Goal: Task Accomplishment & Management: Manage account settings

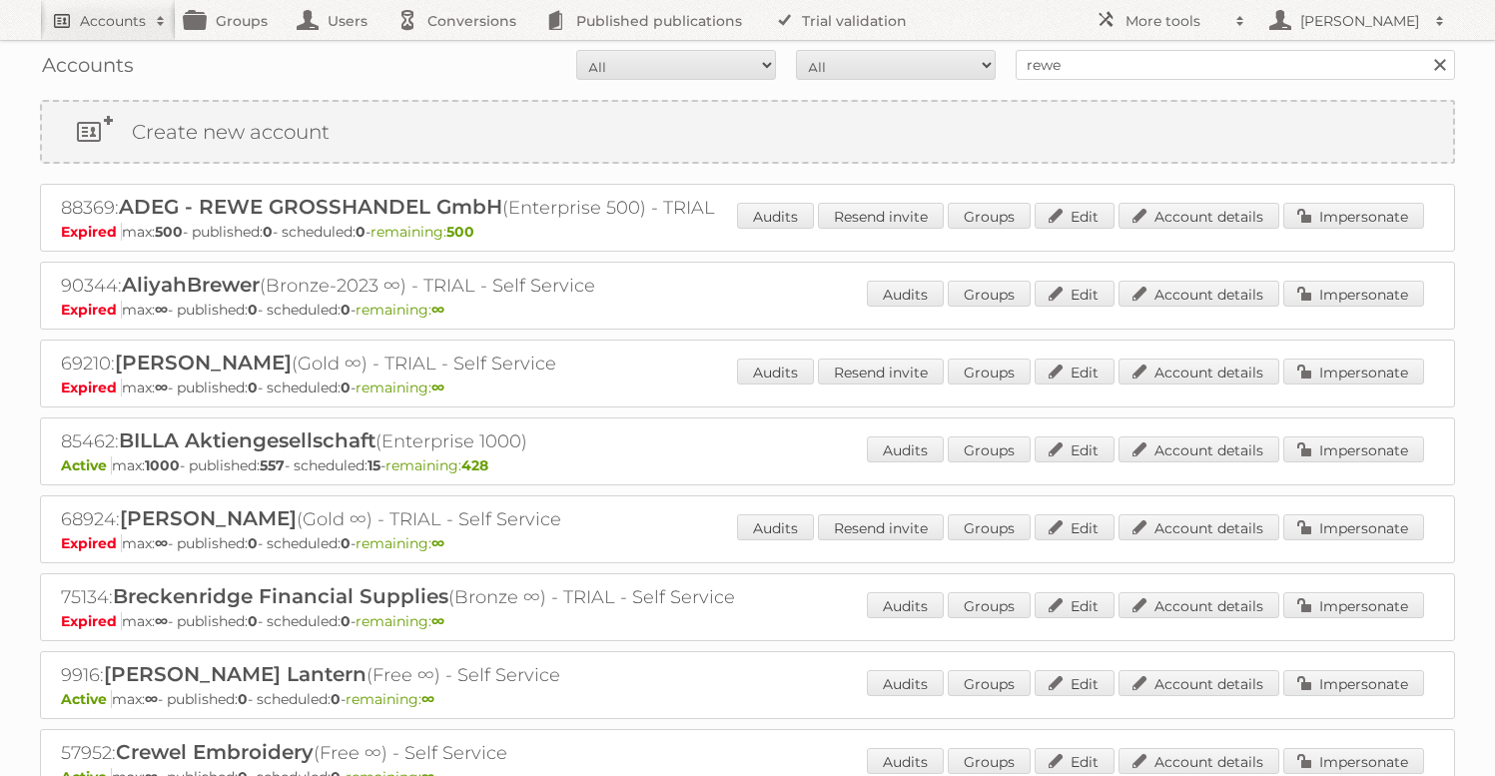
click at [112, 26] on h2 "Accounts" at bounding box center [113, 21] width 66 height 20
type input"] "gisele"
click at [460, 51] on input "Search" at bounding box center [475, 66] width 30 height 30
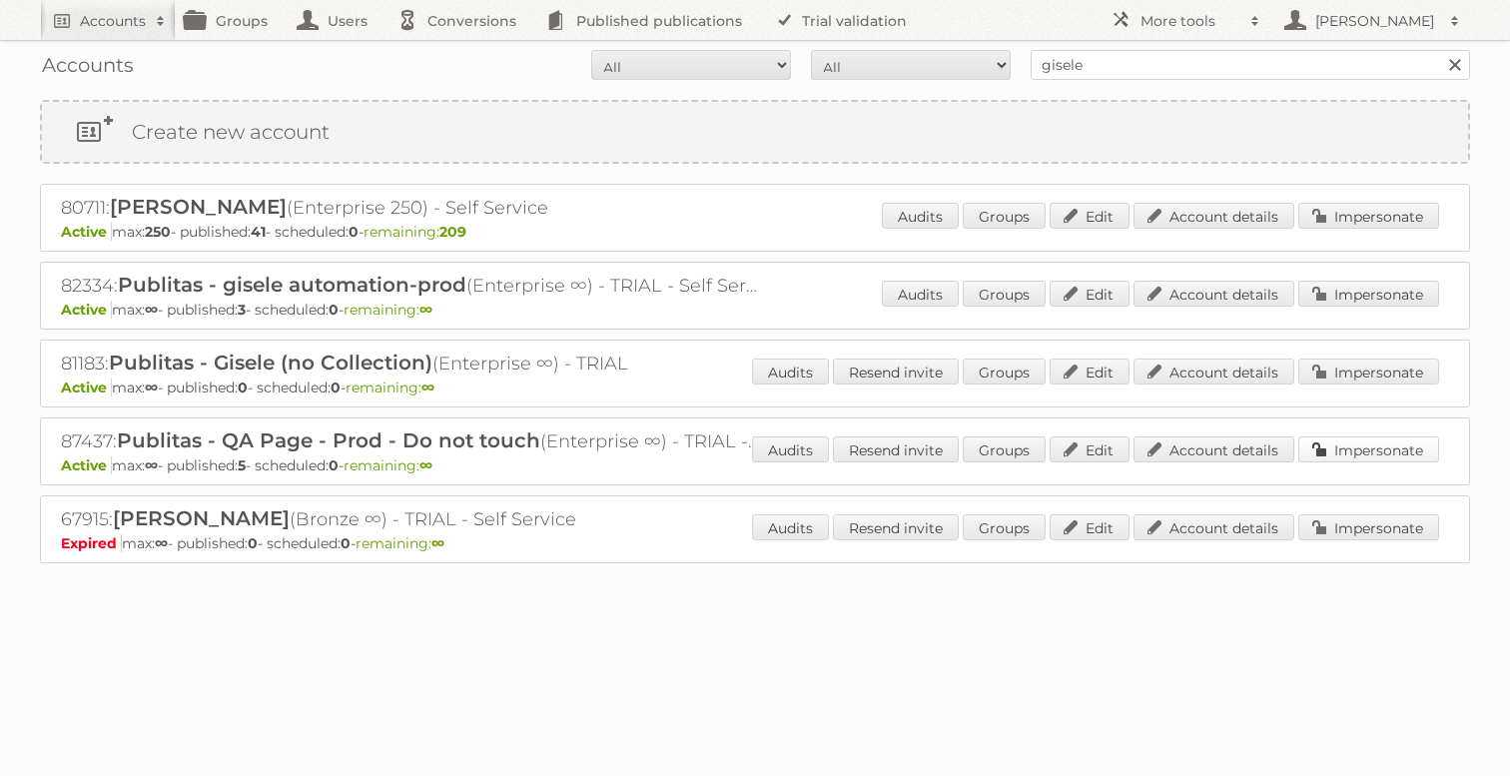
click at [1383, 457] on link "Impersonate" at bounding box center [1368, 449] width 141 height 26
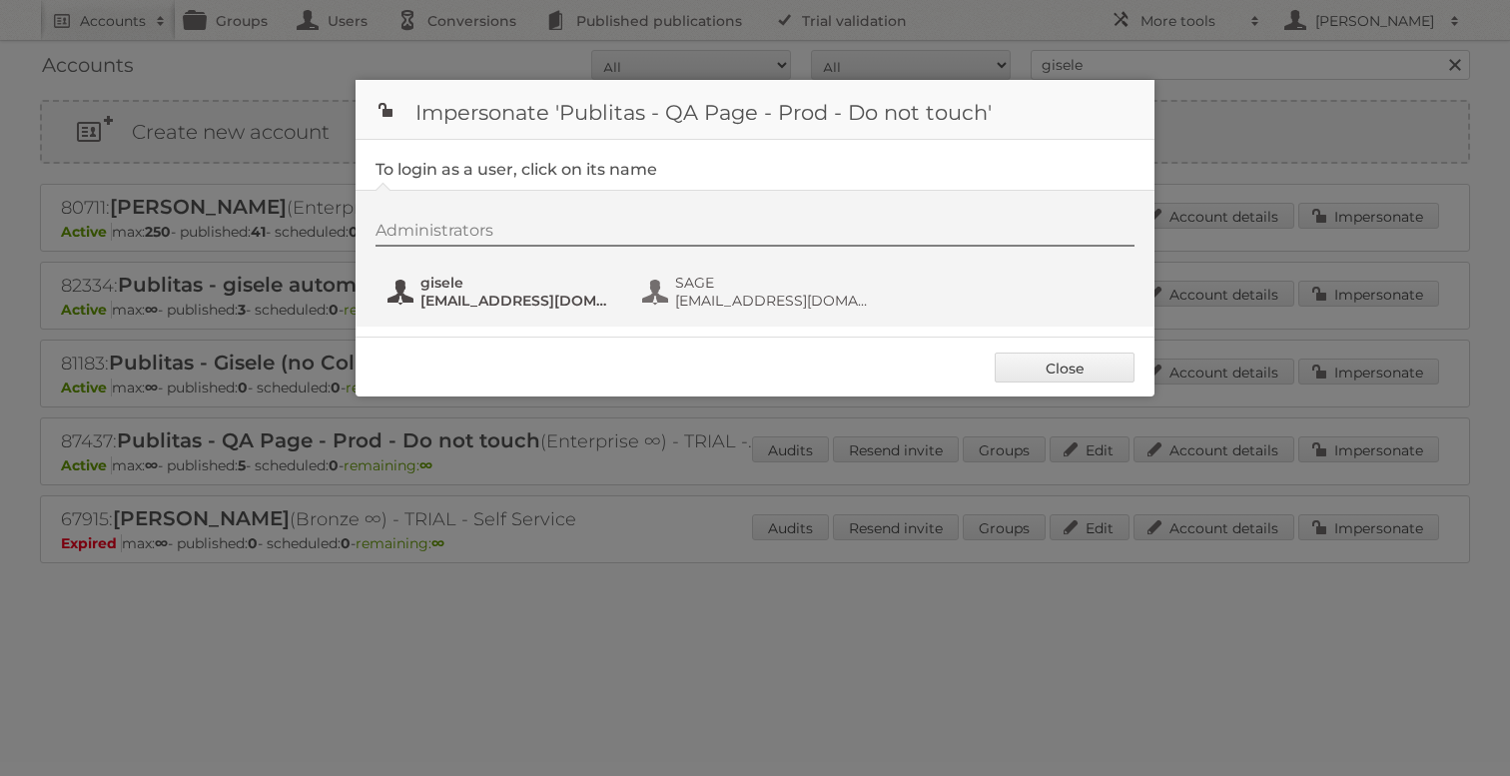
click at [459, 299] on span "gisele+QAProd@publitas.com" at bounding box center [517, 301] width 194 height 18
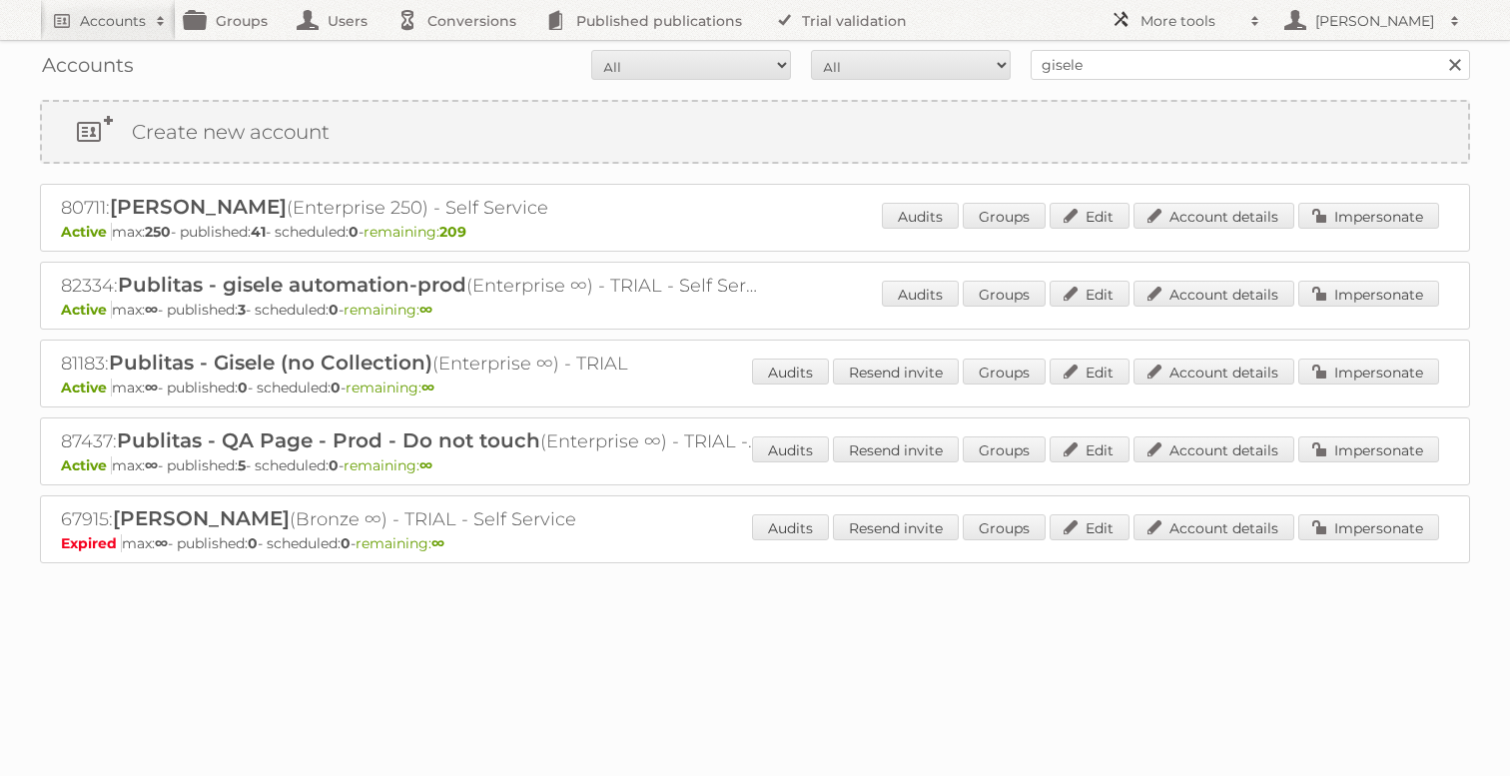
click at [1146, 33] on link "More tools" at bounding box center [1185, 20] width 170 height 40
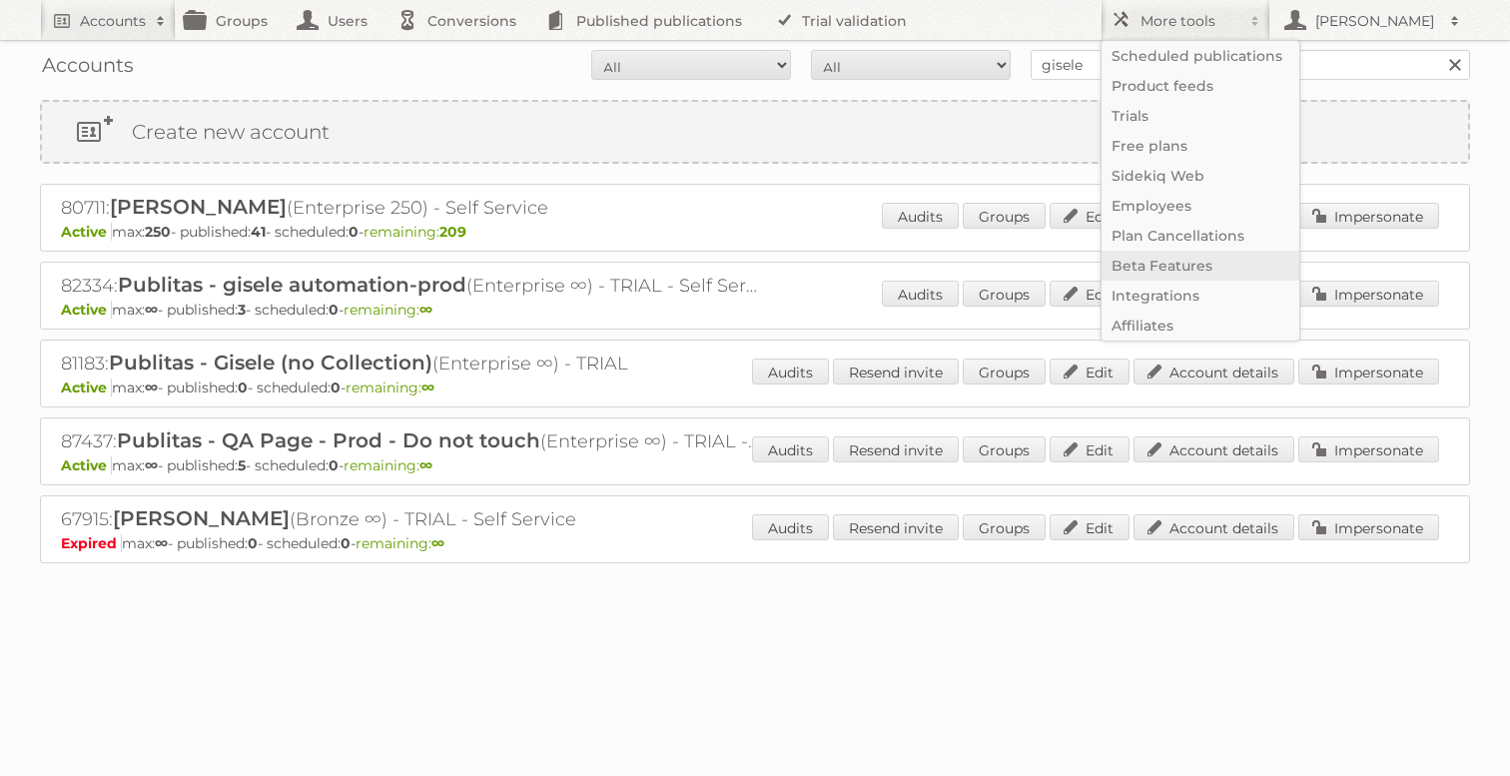
click at [1171, 266] on link "Beta Features" at bounding box center [1200, 266] width 198 height 30
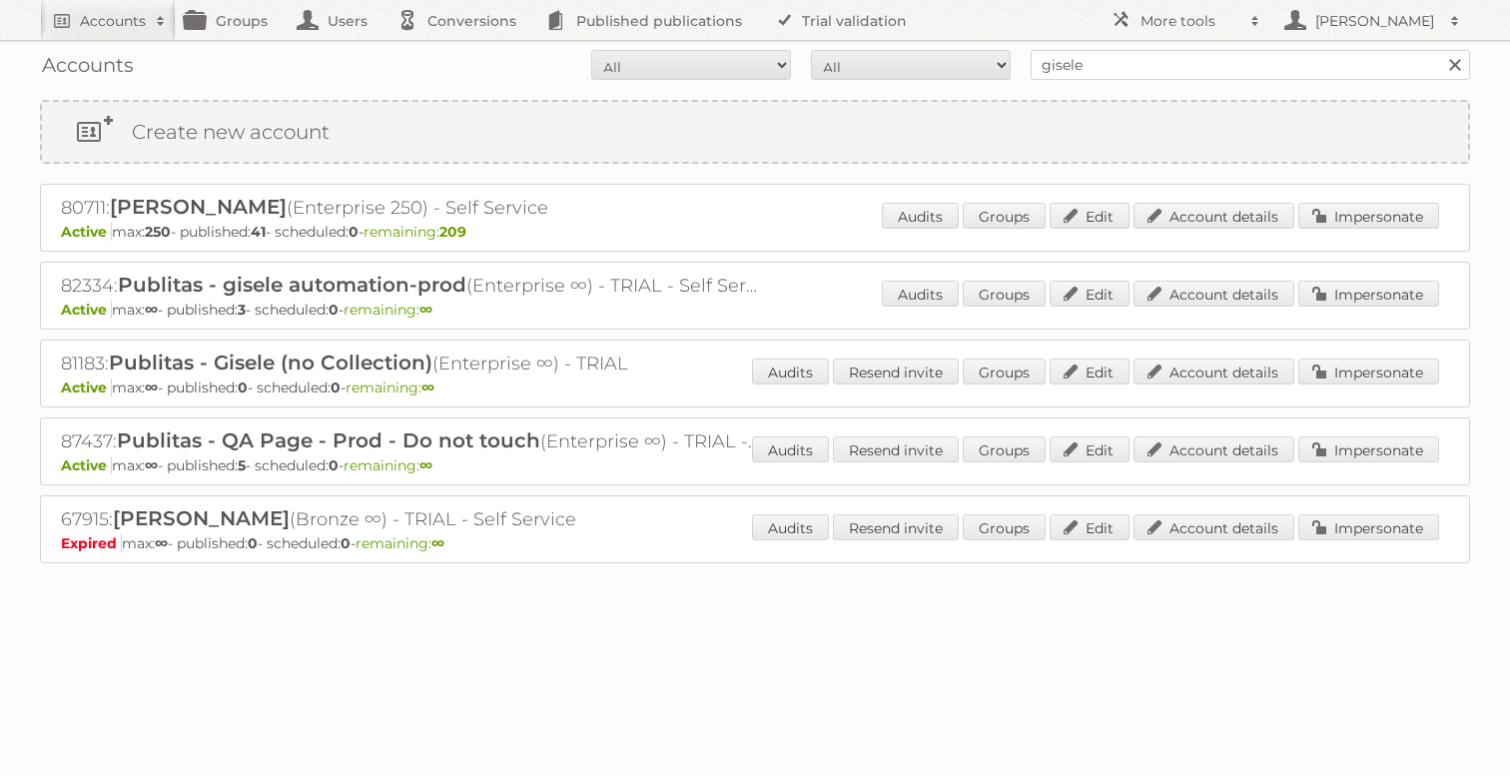
drag, startPoint x: 56, startPoint y: 442, endPoint x: 110, endPoint y: 442, distance: 53.9
click at [110, 442] on div "87437: Publitas - QA Page - Prod - Do not touch (Enterprise ∞) - TRIAL - Self S…" at bounding box center [755, 451] width 1430 height 68
copy h2 "87437"
click at [112, 33] on link "Accounts" at bounding box center [108, 20] width 136 height 40
click at [1182, 31] on link "More tools" at bounding box center [1185, 20] width 170 height 40
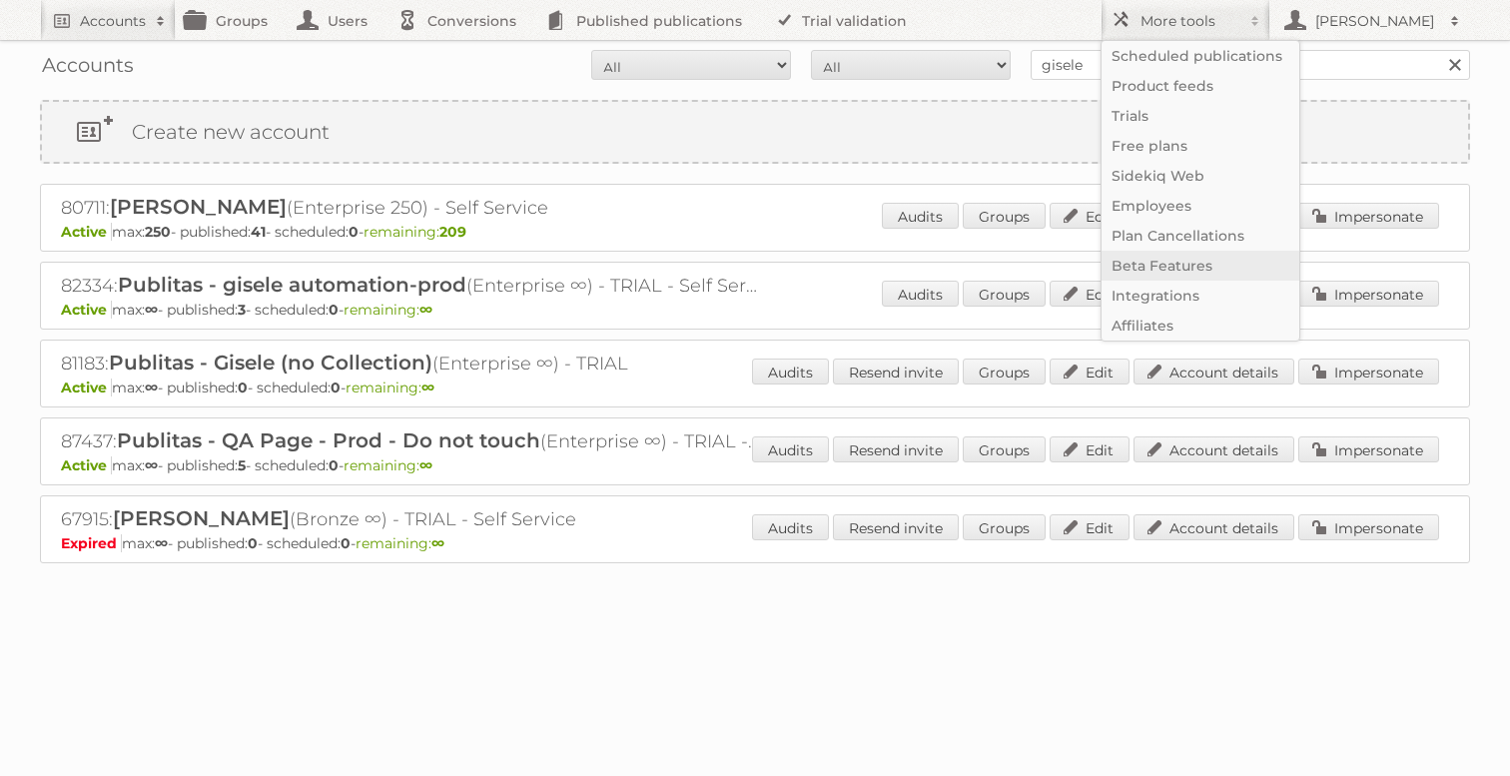
click at [1141, 273] on link "Beta Features" at bounding box center [1200, 266] width 198 height 30
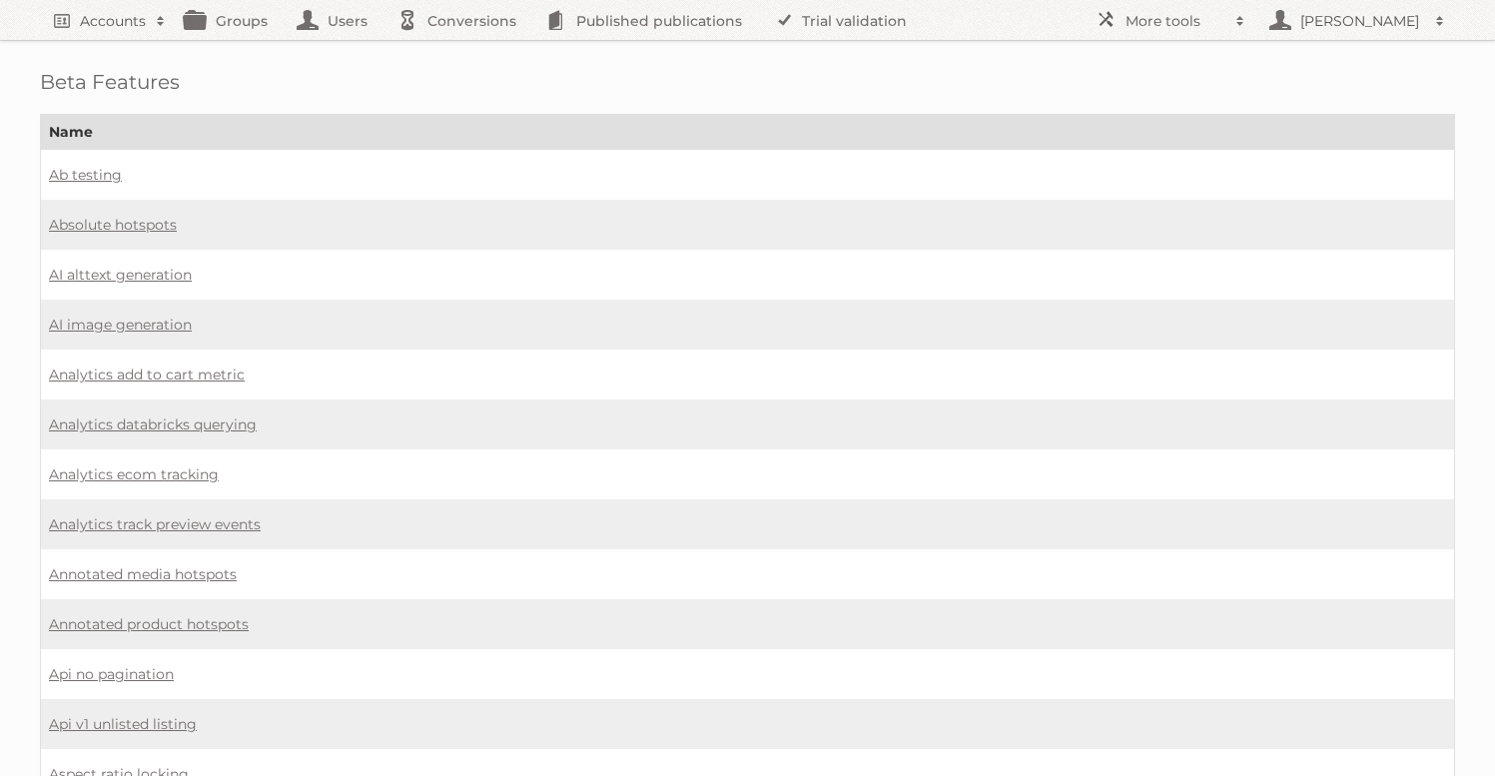
scroll to position [1155, 0]
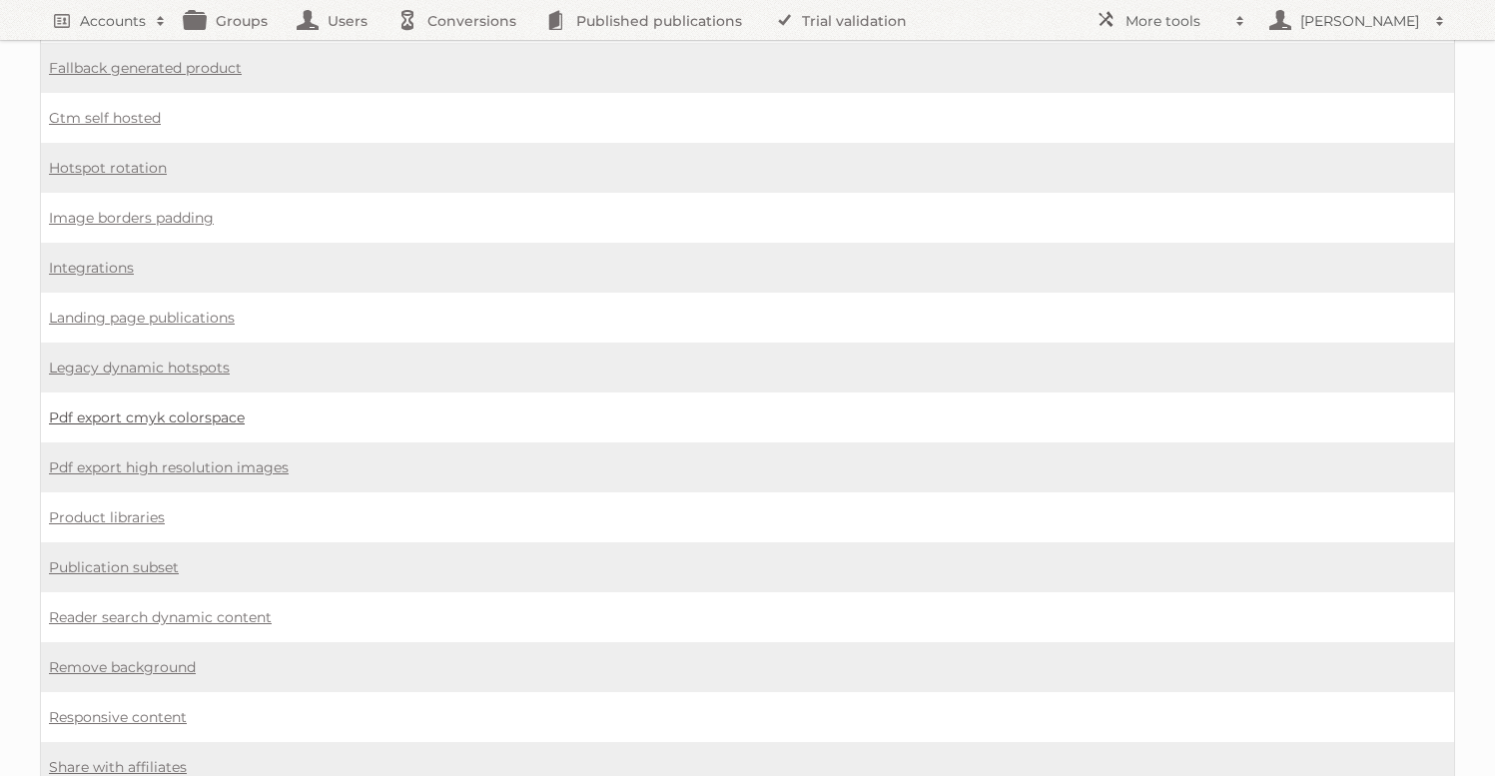
click at [123, 408] on link "Pdf export cmyk colorspace" at bounding box center [147, 417] width 196 height 18
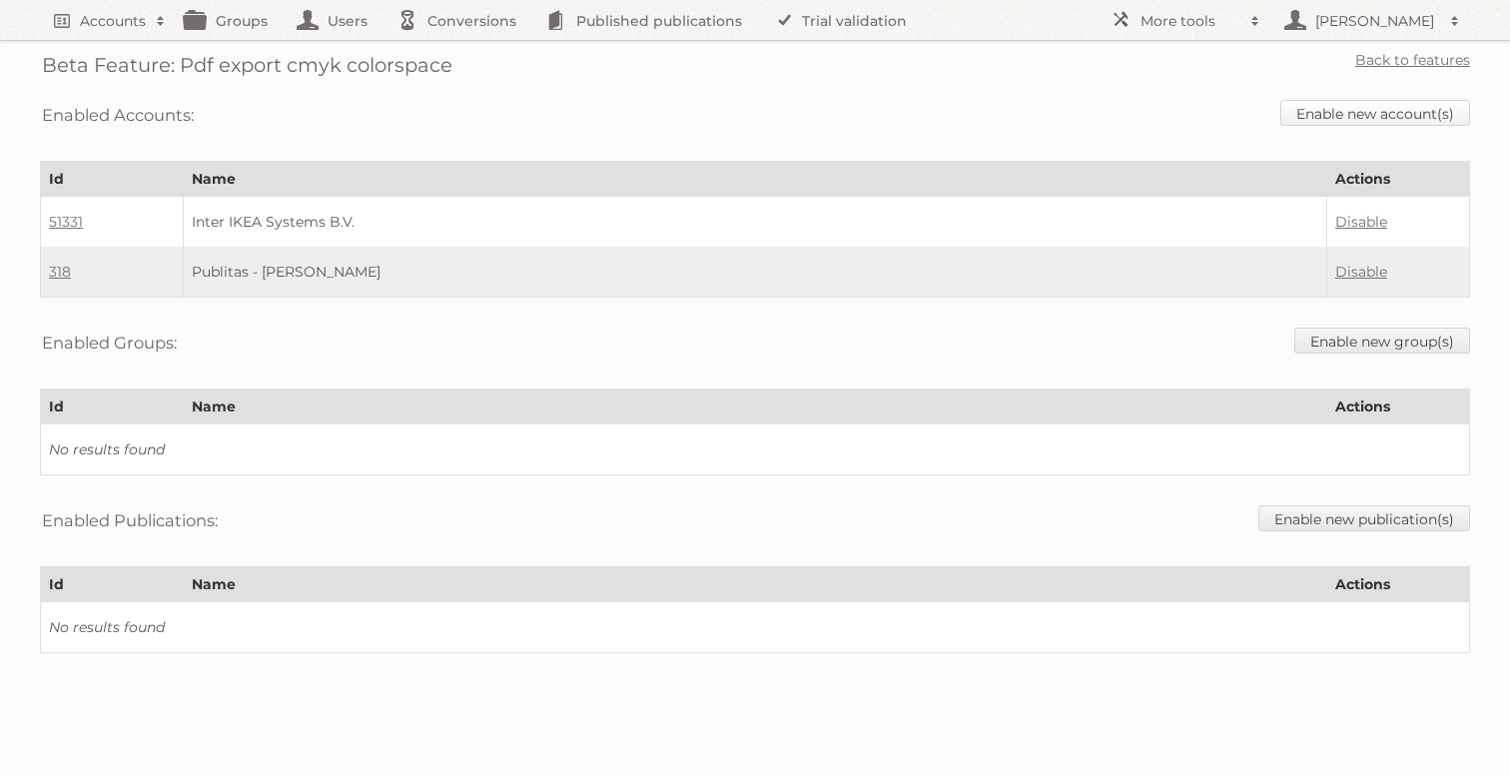
click at [1360, 123] on link "Enable new account(s)" at bounding box center [1375, 113] width 190 height 26
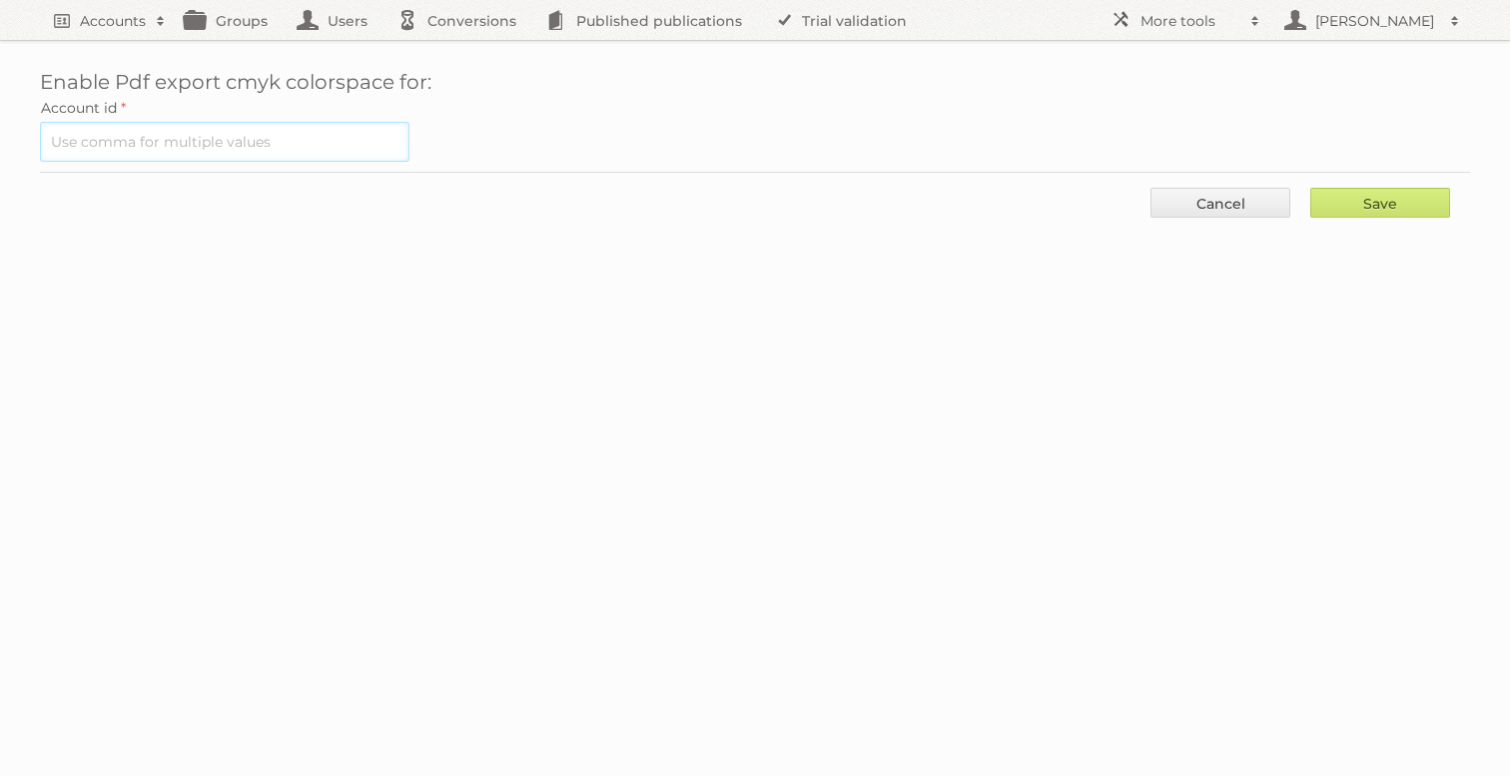
click at [264, 154] on input "text" at bounding box center [224, 142] width 369 height 40
paste input "87437"
type input "87437"
click at [1401, 194] on input "Save" at bounding box center [1380, 203] width 140 height 30
type input "..."
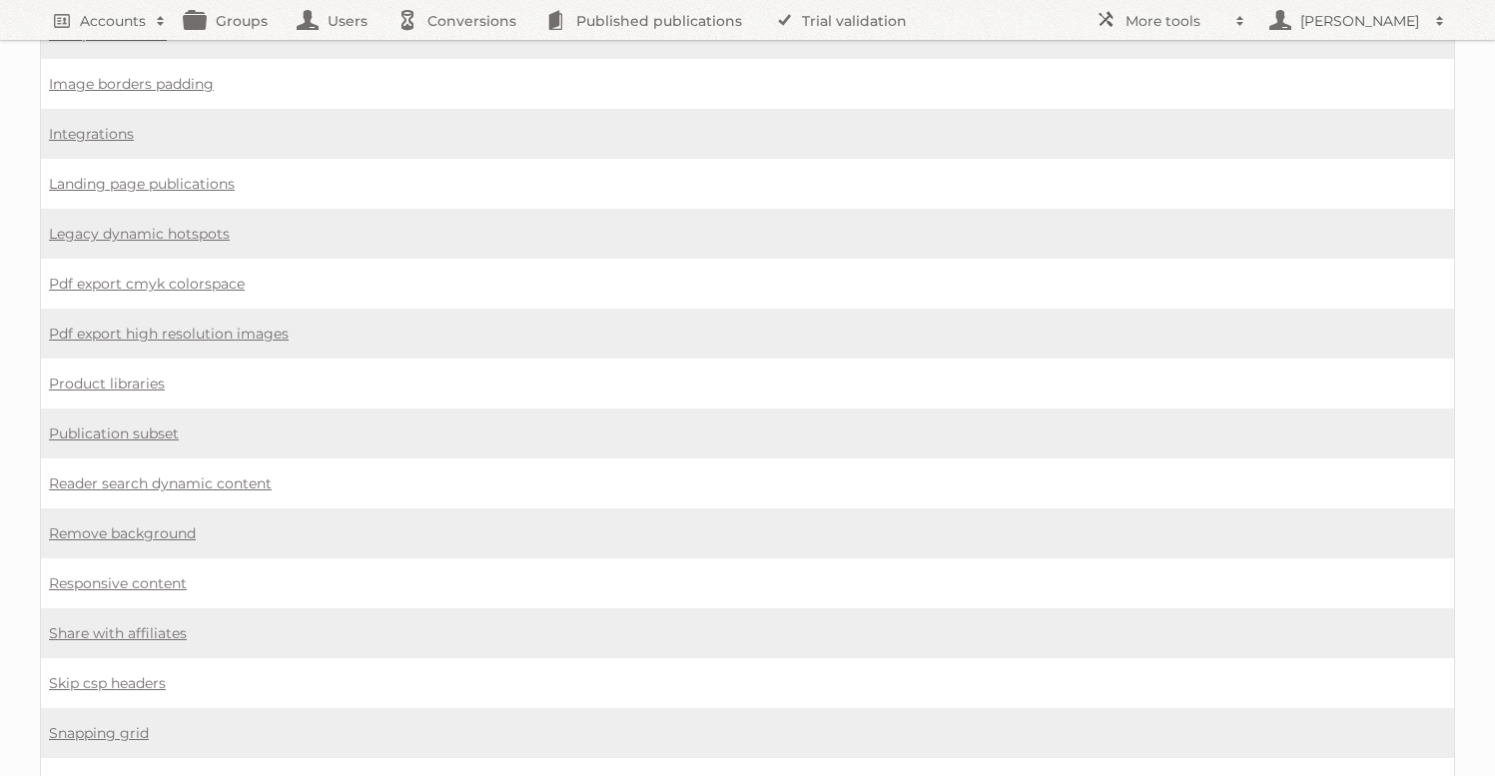
scroll to position [1509, 0]
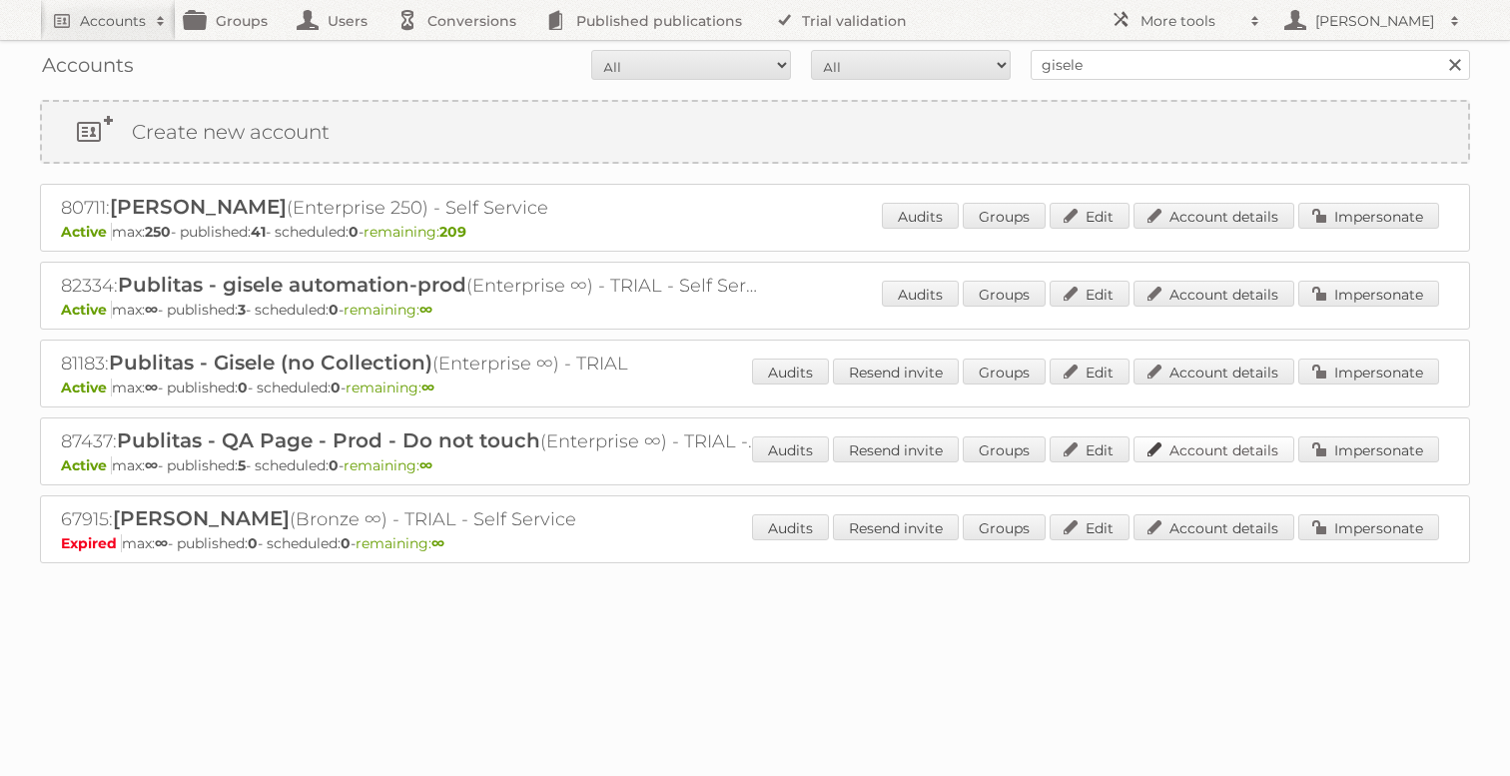
click at [1238, 447] on link "Account details" at bounding box center [1213, 449] width 161 height 26
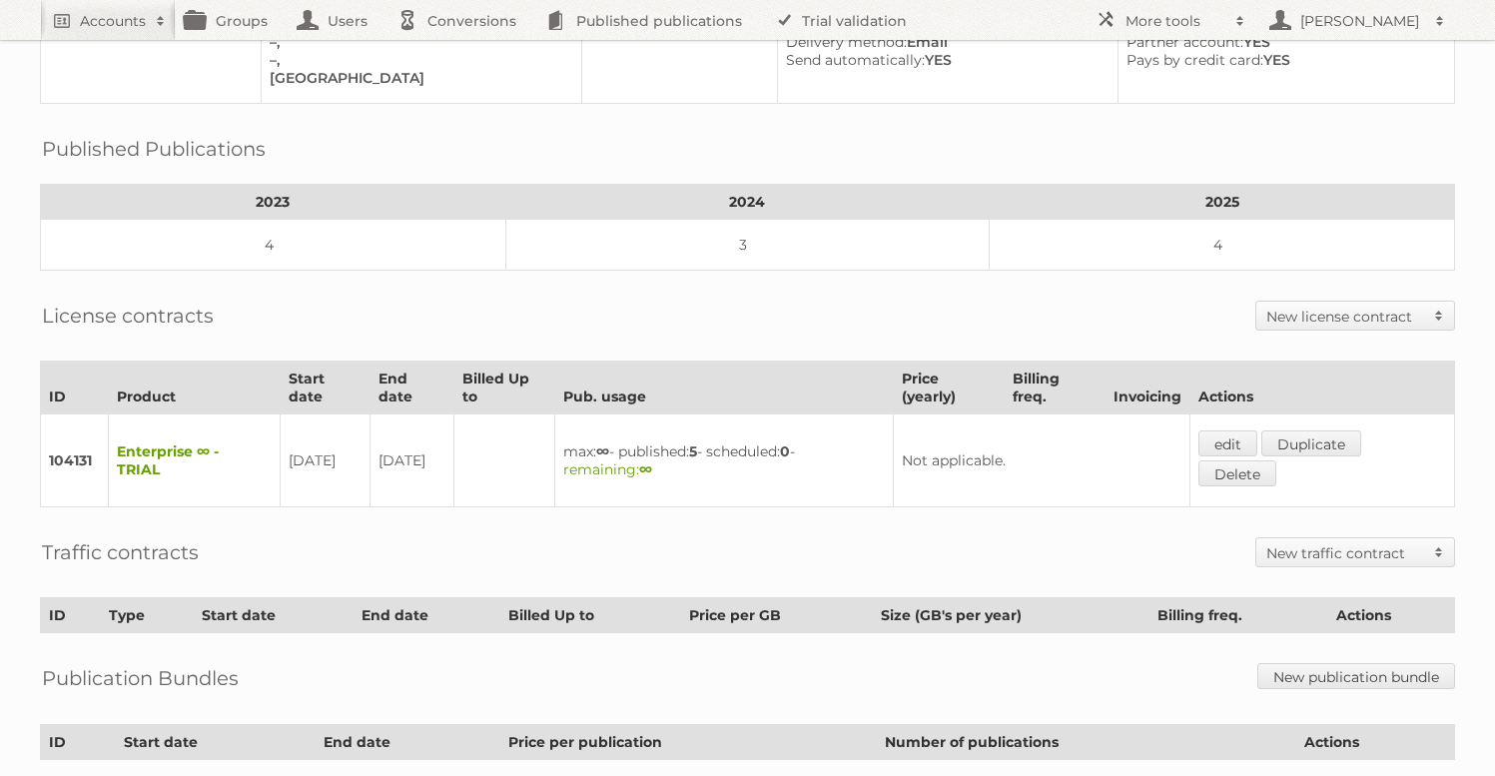
scroll to position [389, 0]
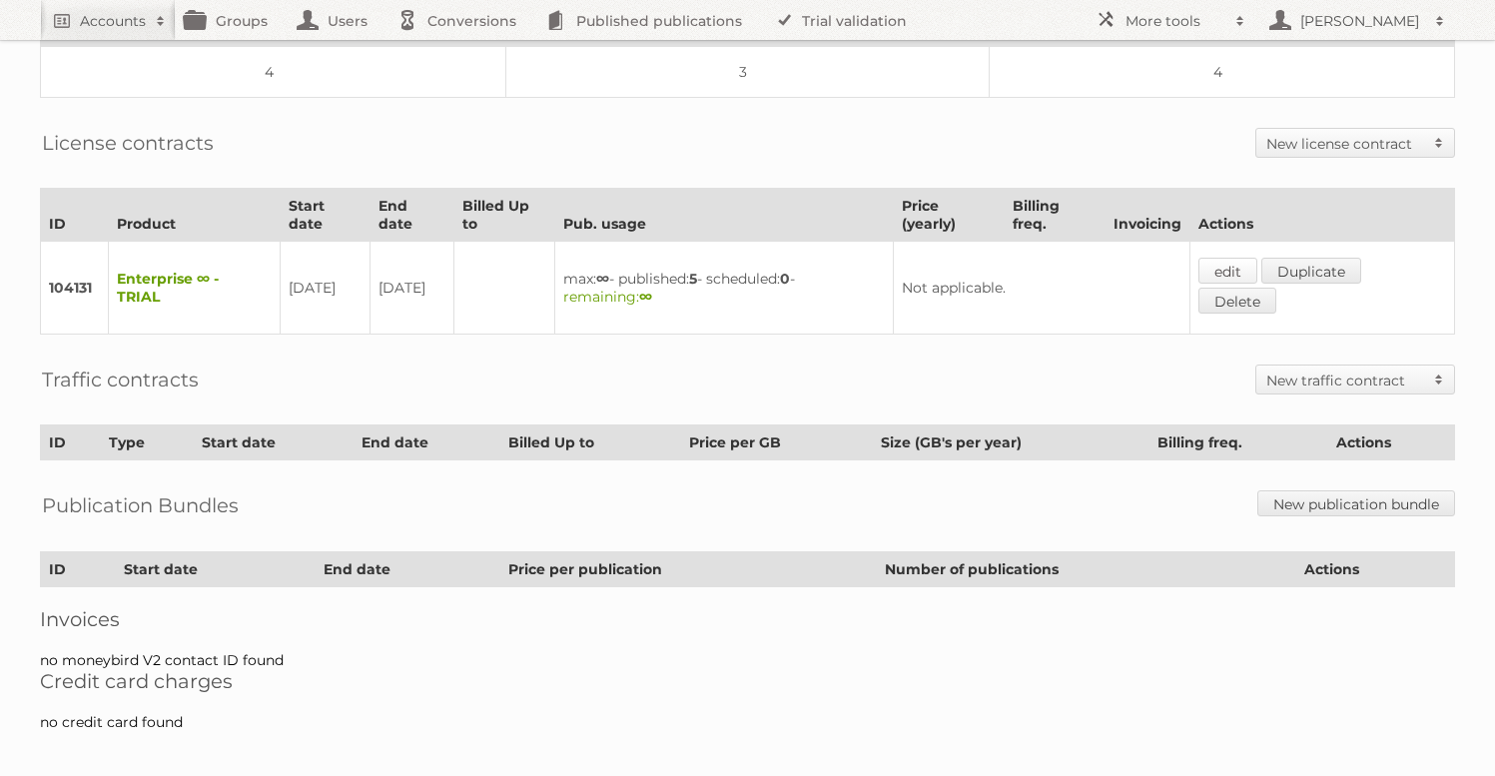
click at [1234, 259] on link "edit" at bounding box center [1227, 271] width 59 height 26
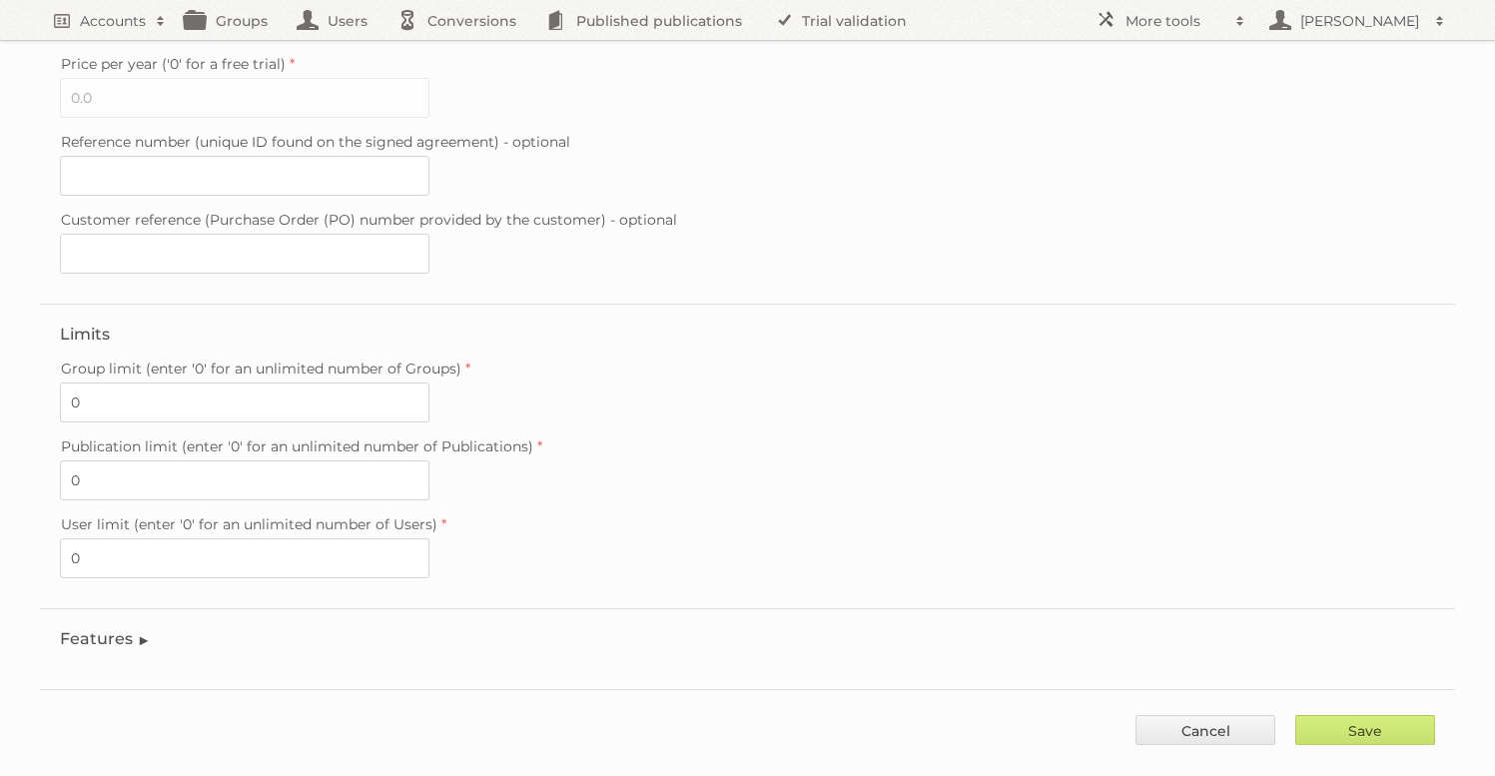
scroll to position [539, 0]
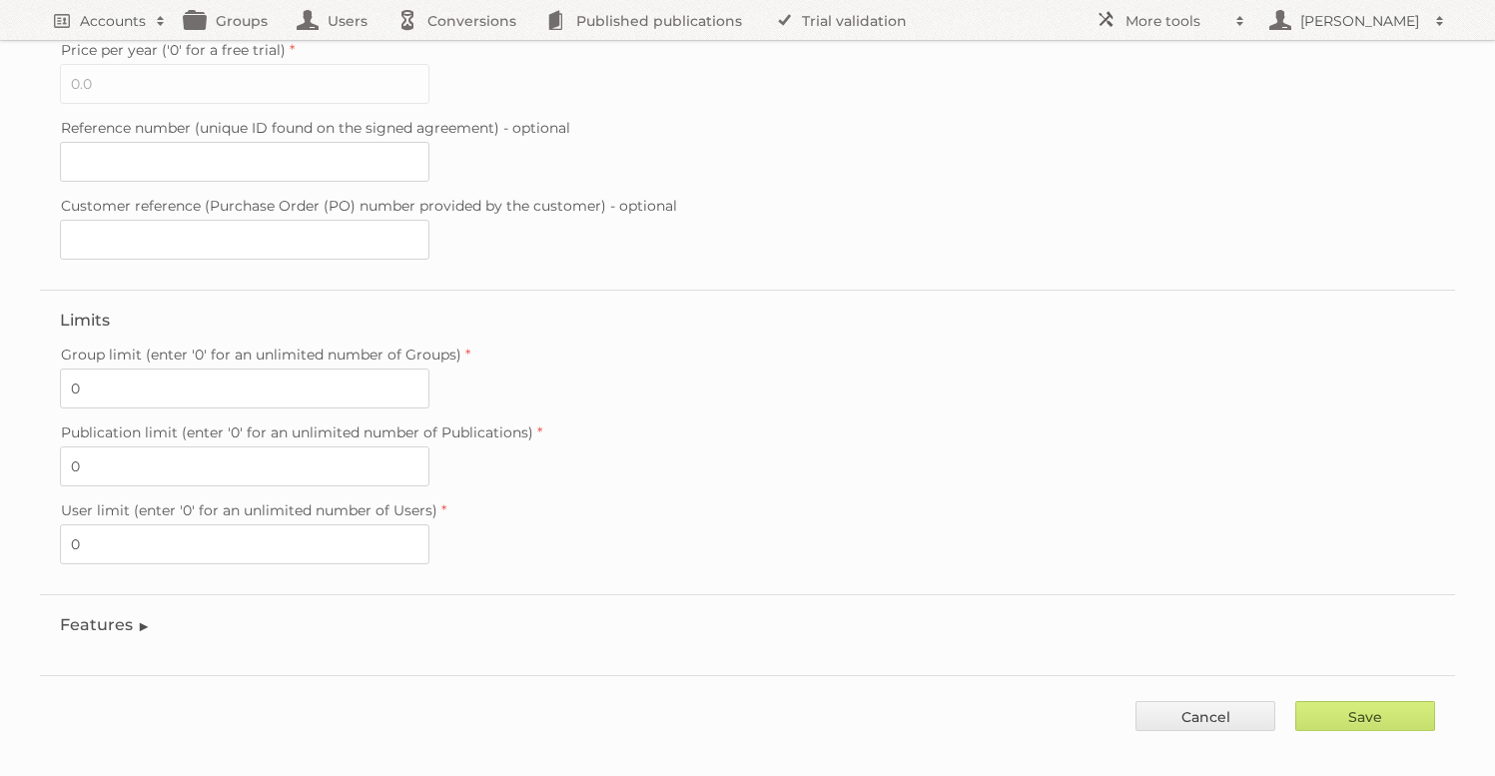
click at [116, 615] on legend "Features" at bounding box center [105, 624] width 91 height 19
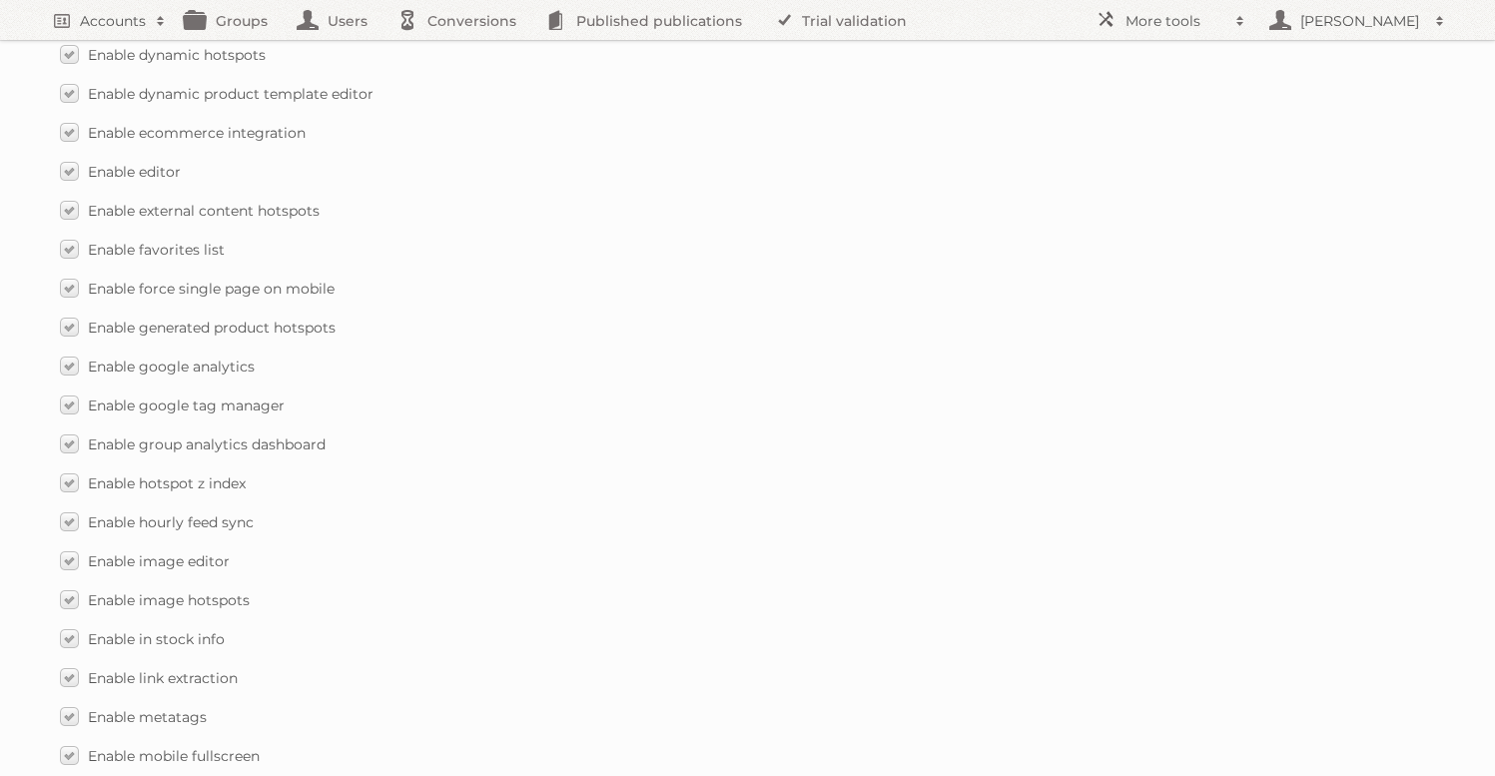
scroll to position [2507, 0]
click at [192, 397] on span "Enable publication preview" at bounding box center [182, 406] width 189 height 18
click at [0, 0] on input "Enable publication preview" at bounding box center [0, 0] width 0 height 0
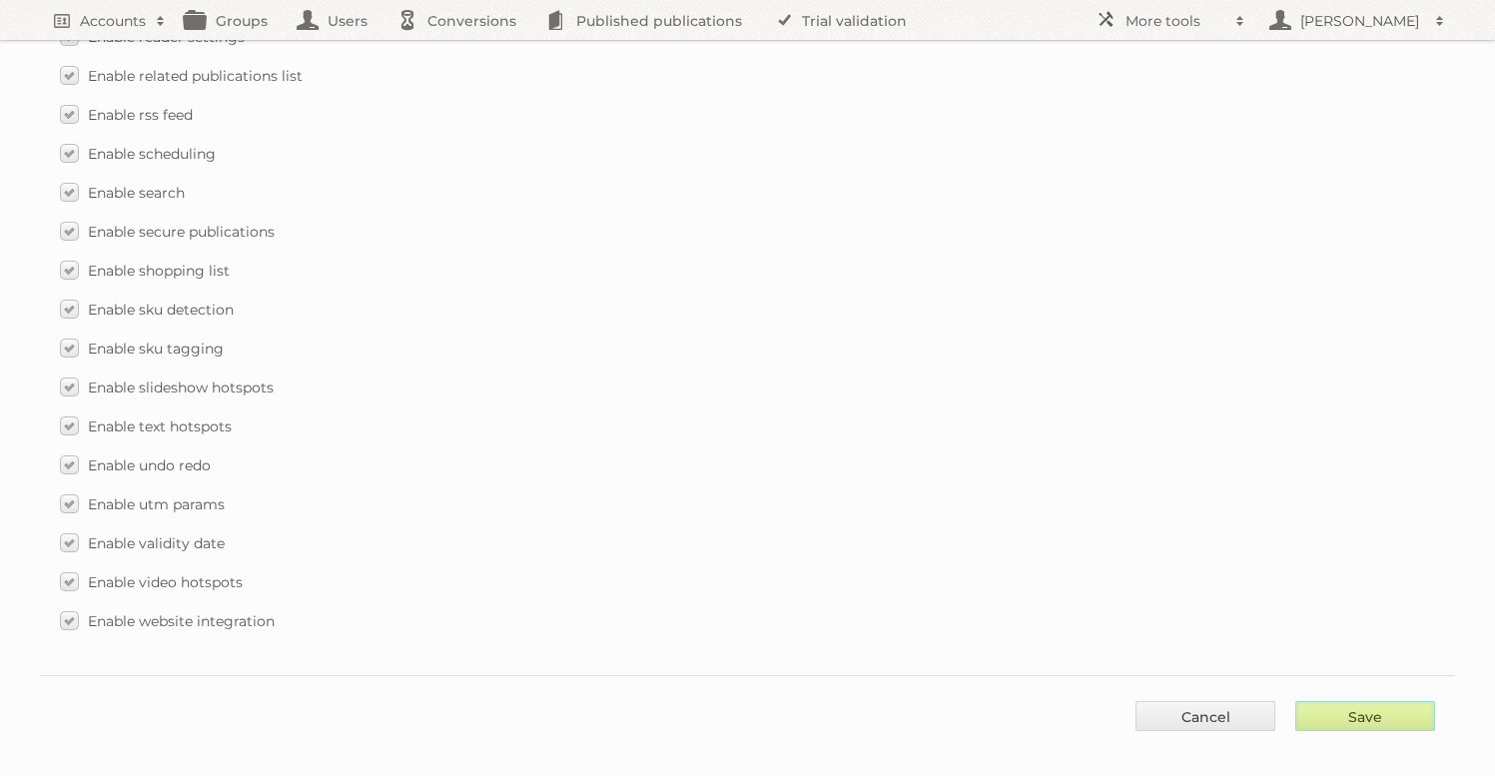
click at [1414, 701] on input "Save" at bounding box center [1365, 716] width 140 height 30
type input "..."
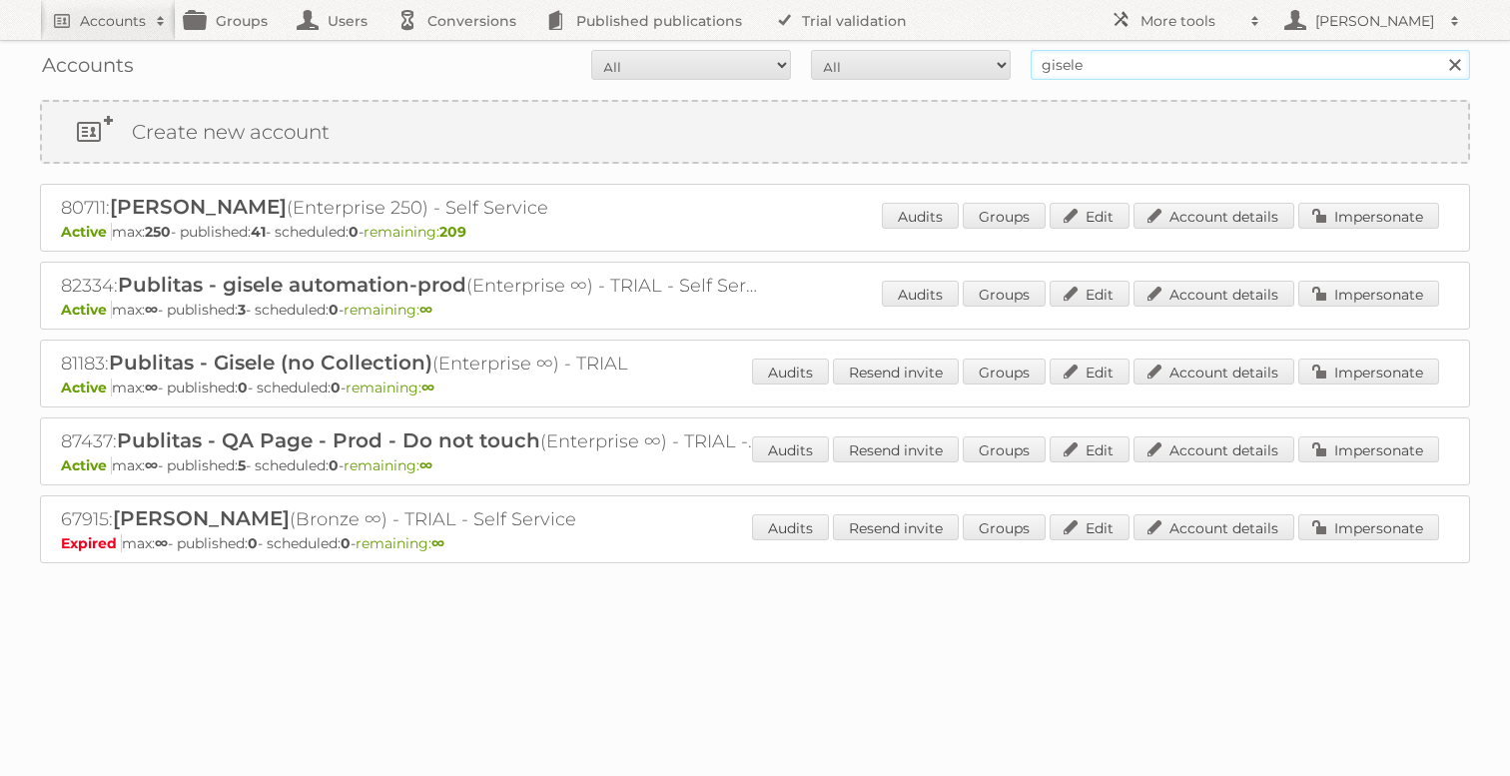
click at [1181, 65] on input "gisele" at bounding box center [1250, 65] width 439 height 30
type input "ikea"
click at [1439, 50] on input "Search" at bounding box center [1454, 65] width 30 height 30
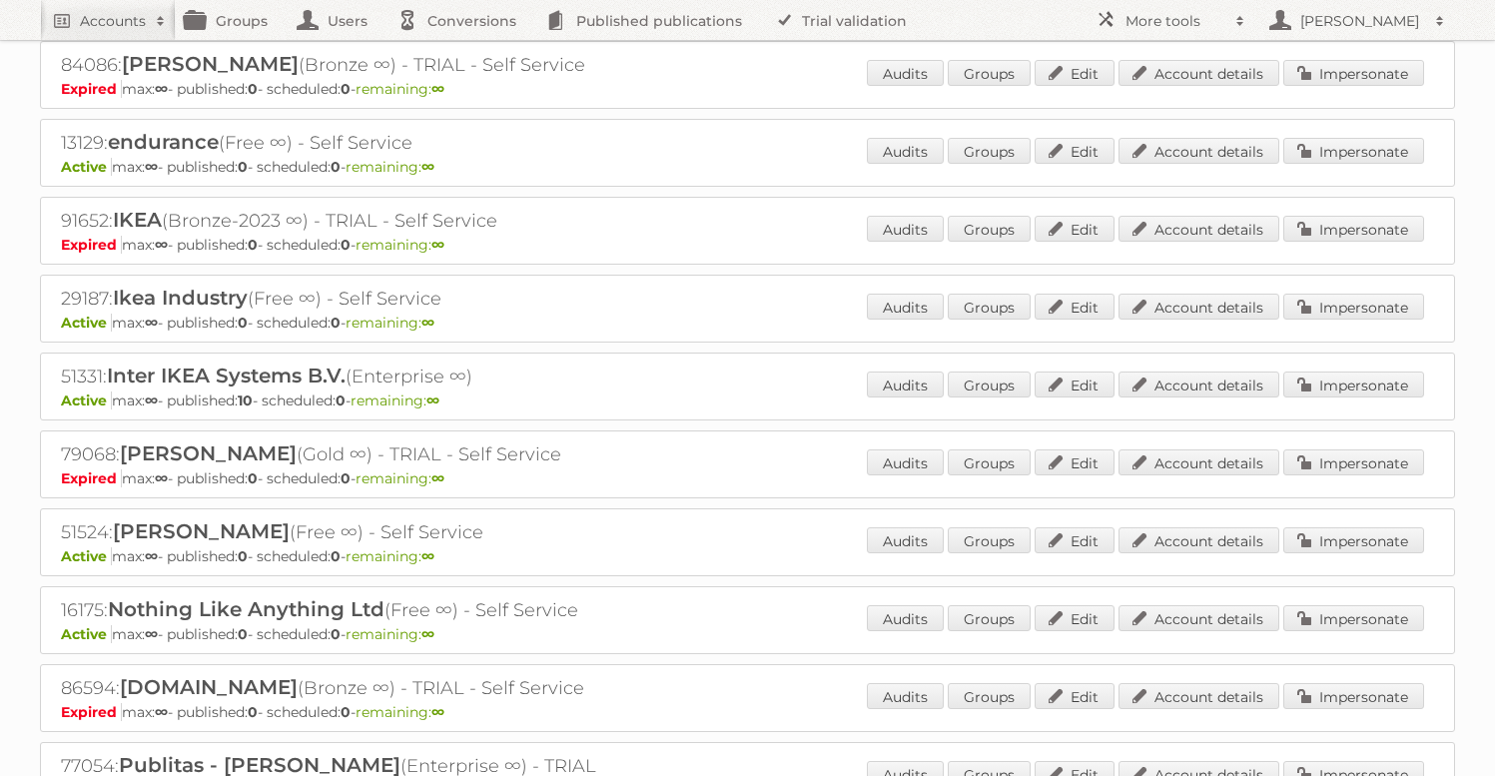
scroll to position [582, 0]
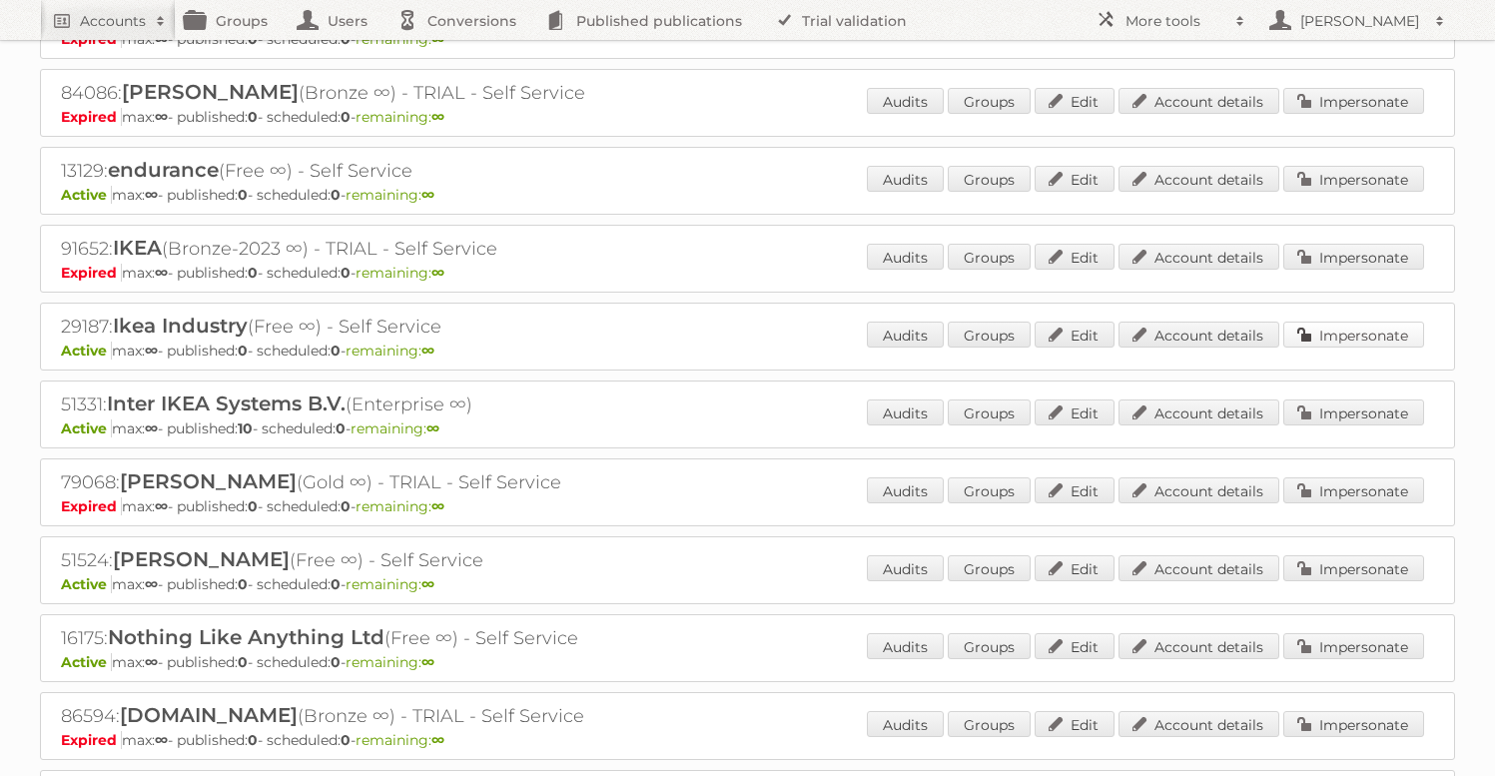
click at [1375, 328] on link "Impersonate" at bounding box center [1353, 335] width 141 height 26
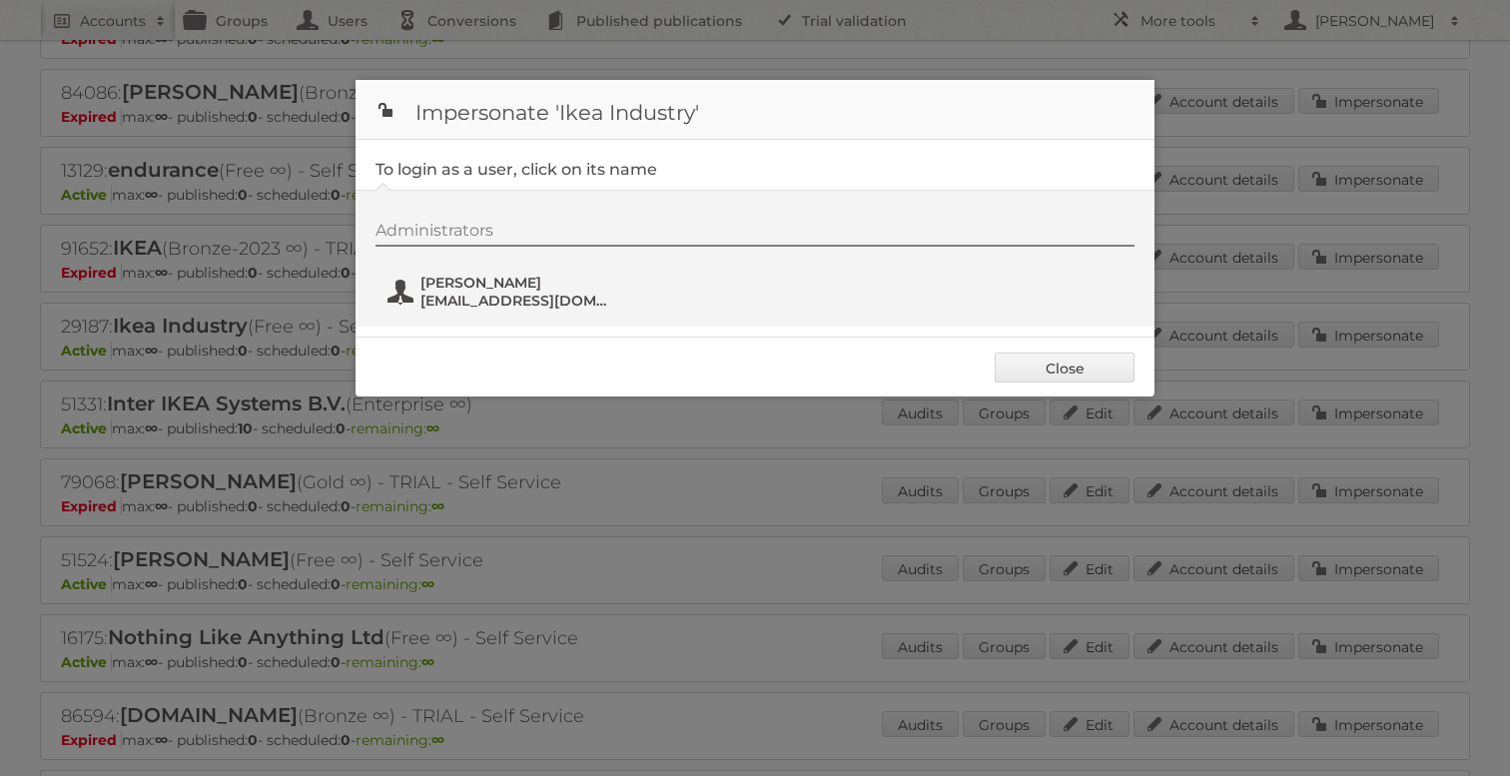
click at [512, 299] on span "xianwang86@gmail.com" at bounding box center [517, 301] width 194 height 18
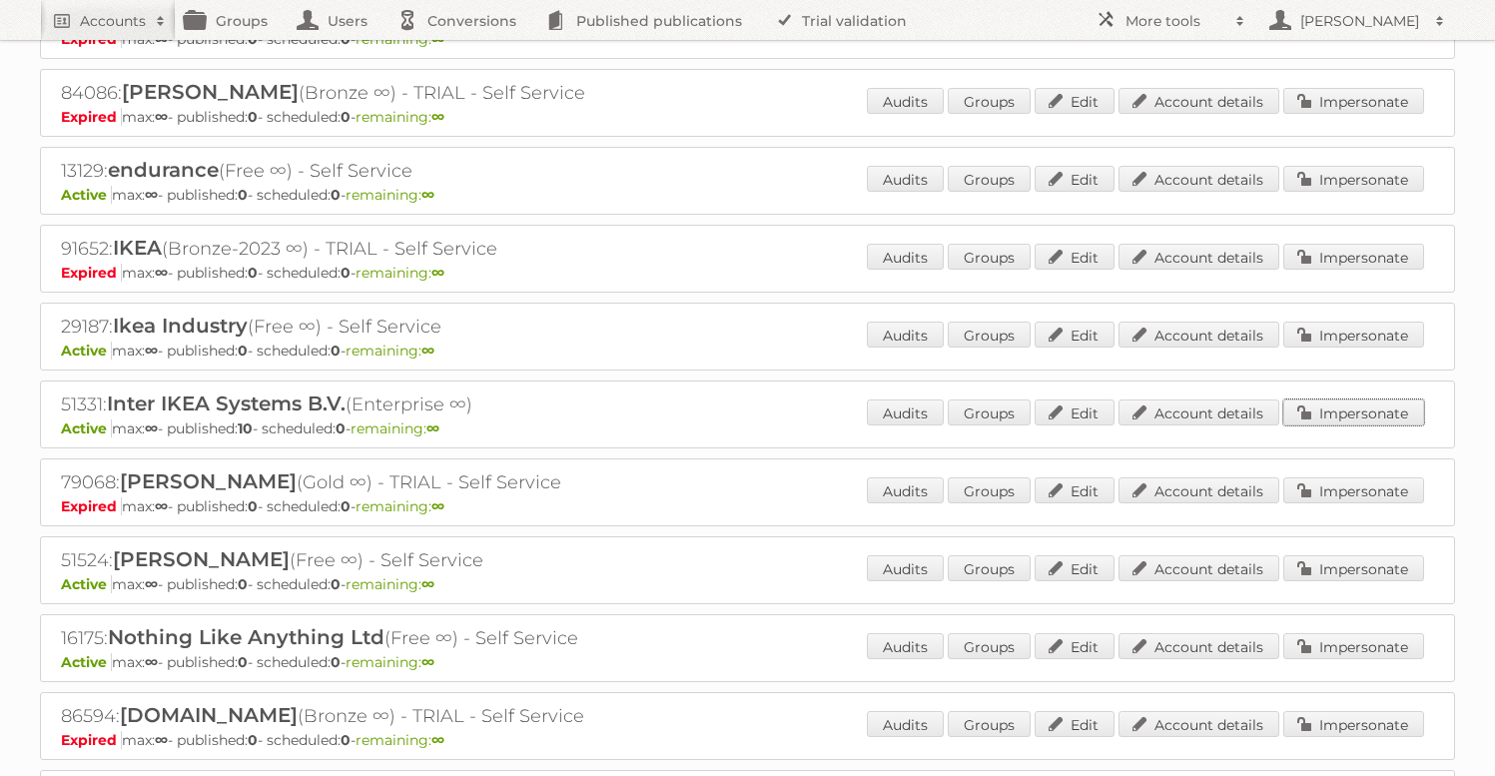
click at [1358, 414] on link "Impersonate" at bounding box center [1353, 412] width 141 height 26
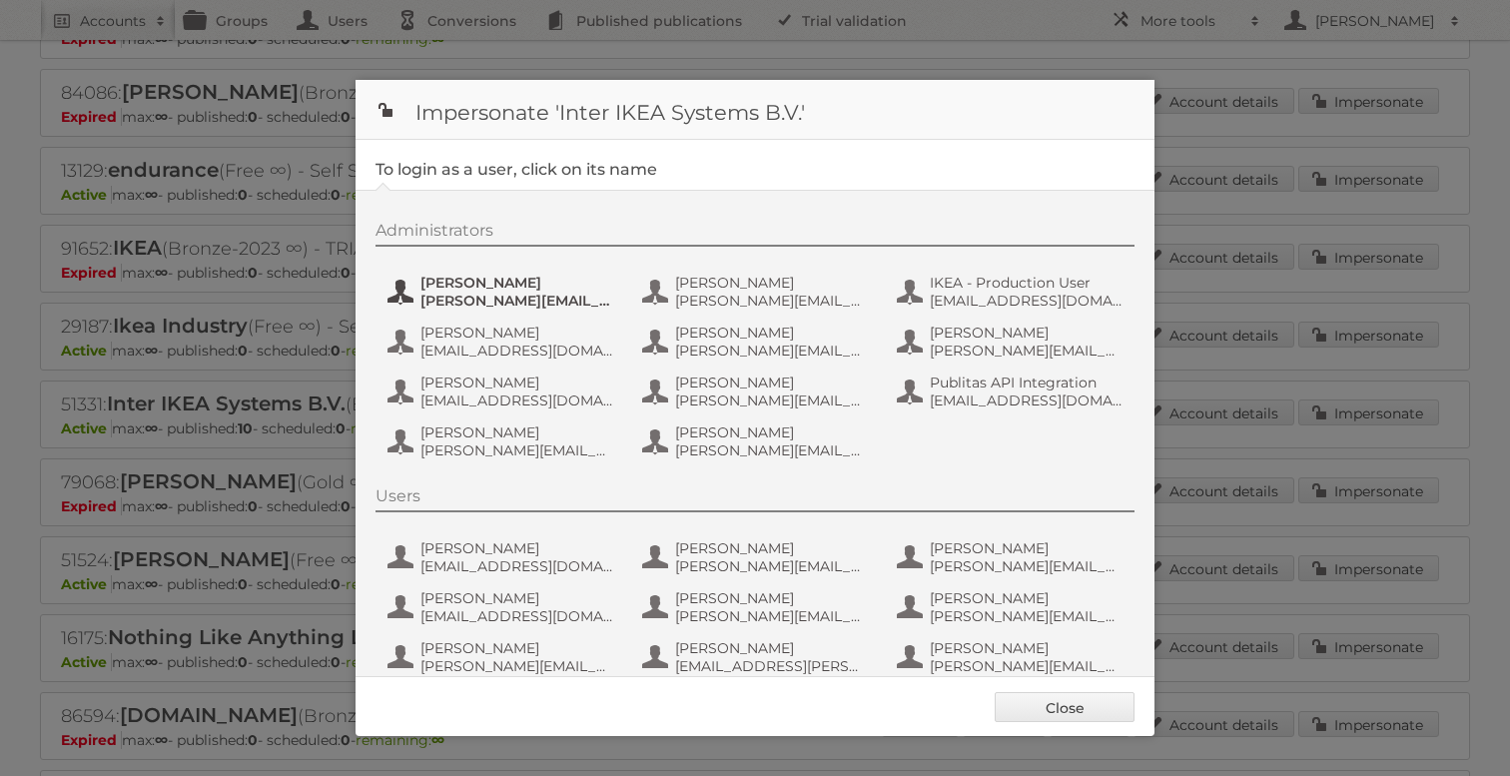
click at [467, 278] on span "[PERSON_NAME]" at bounding box center [517, 283] width 194 height 18
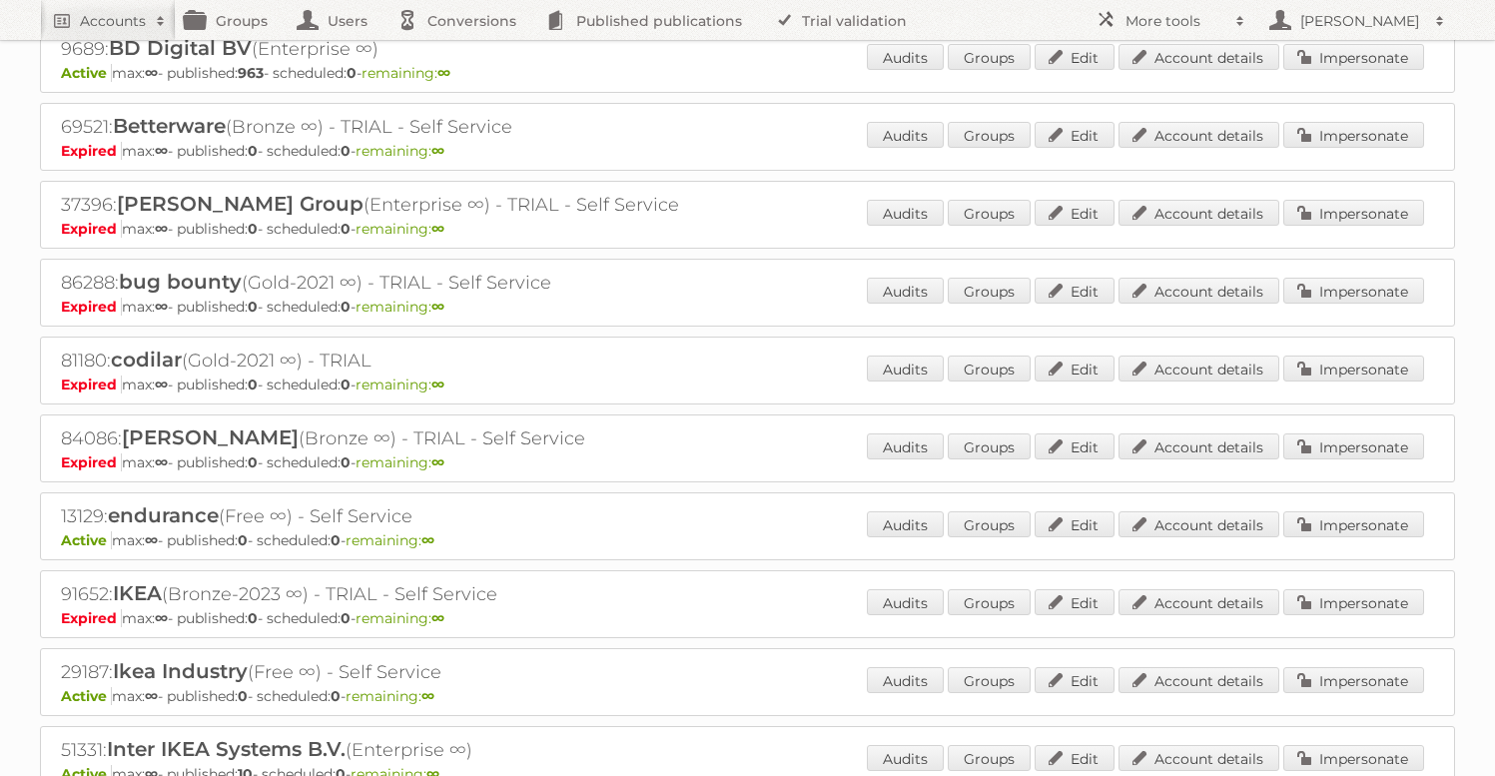
scroll to position [0, 0]
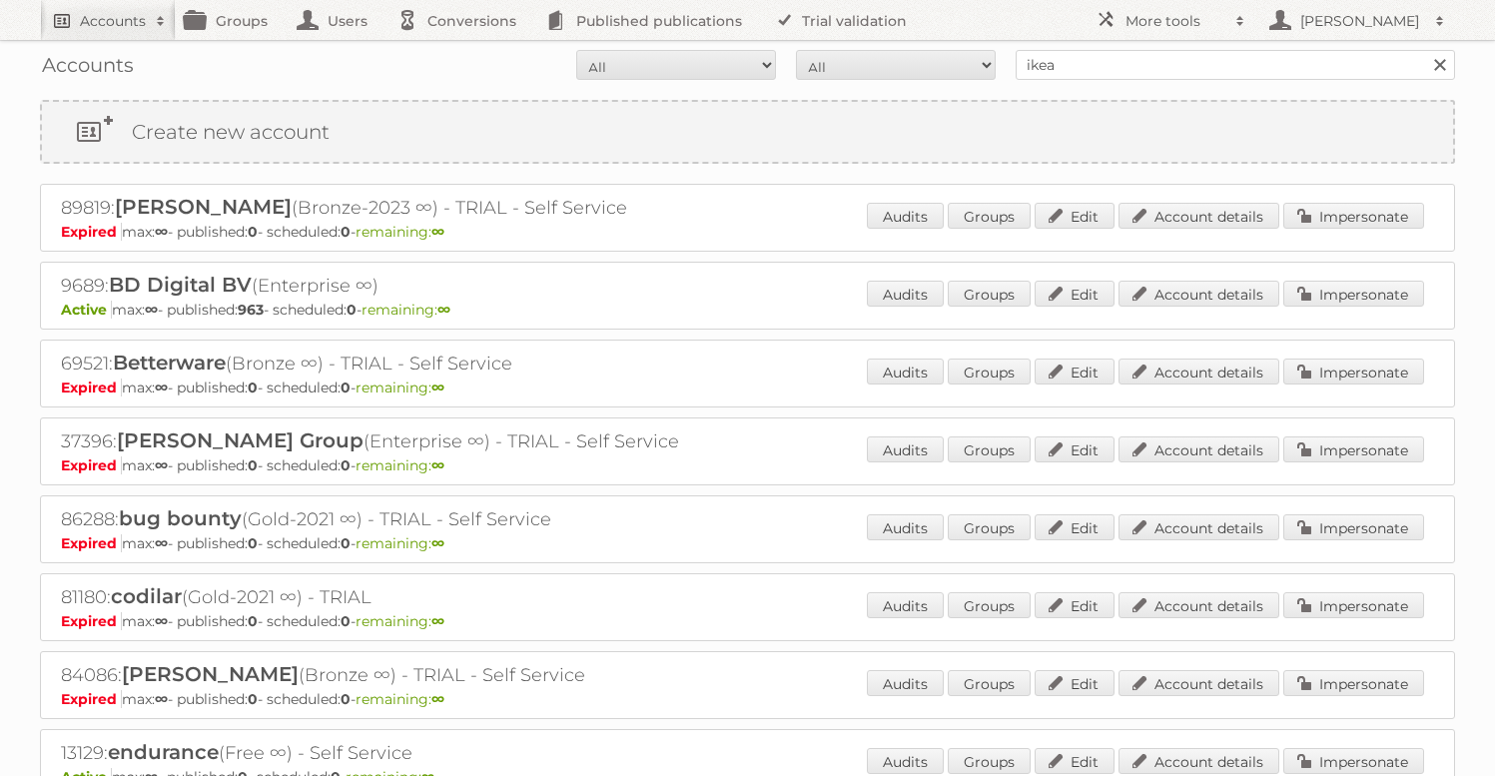
click at [108, 24] on h2 "Accounts" at bounding box center [113, 21] width 66 height 20
type input"] "gisele"
click at [460, 51] on input "Search" at bounding box center [475, 66] width 30 height 30
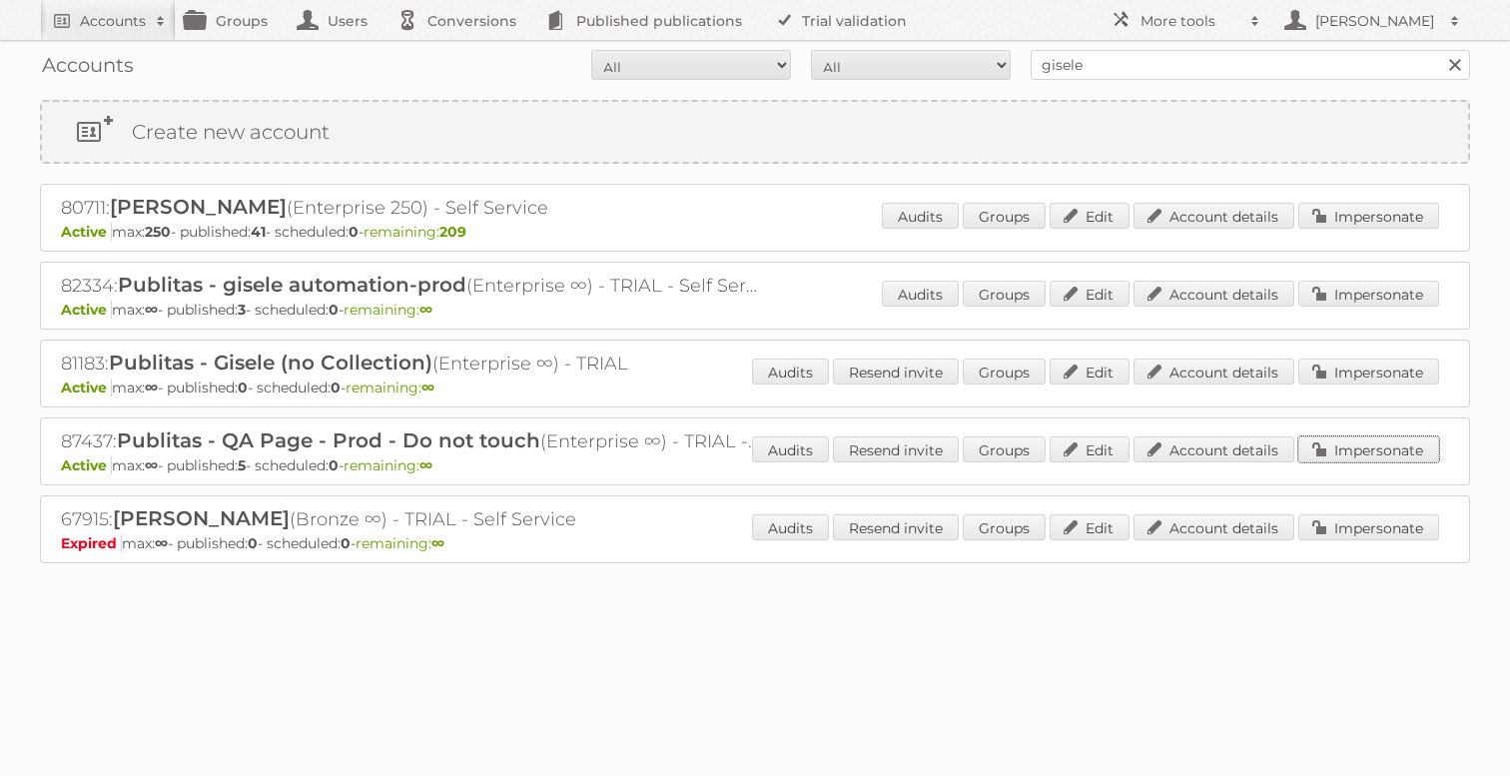
click at [1396, 451] on link "Impersonate" at bounding box center [1368, 449] width 141 height 26
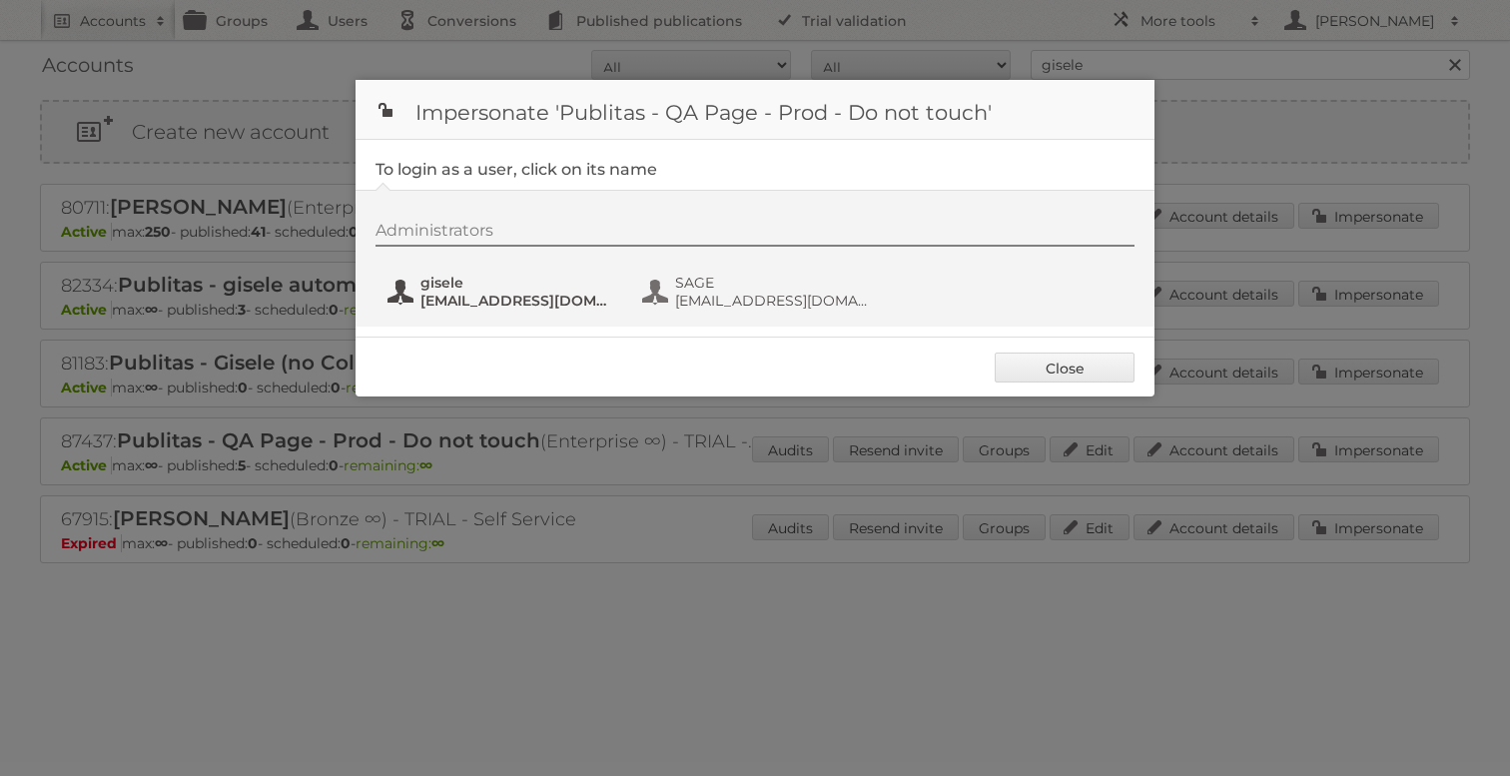
click at [445, 298] on span "gisele+QAProd@publitas.com" at bounding box center [517, 301] width 194 height 18
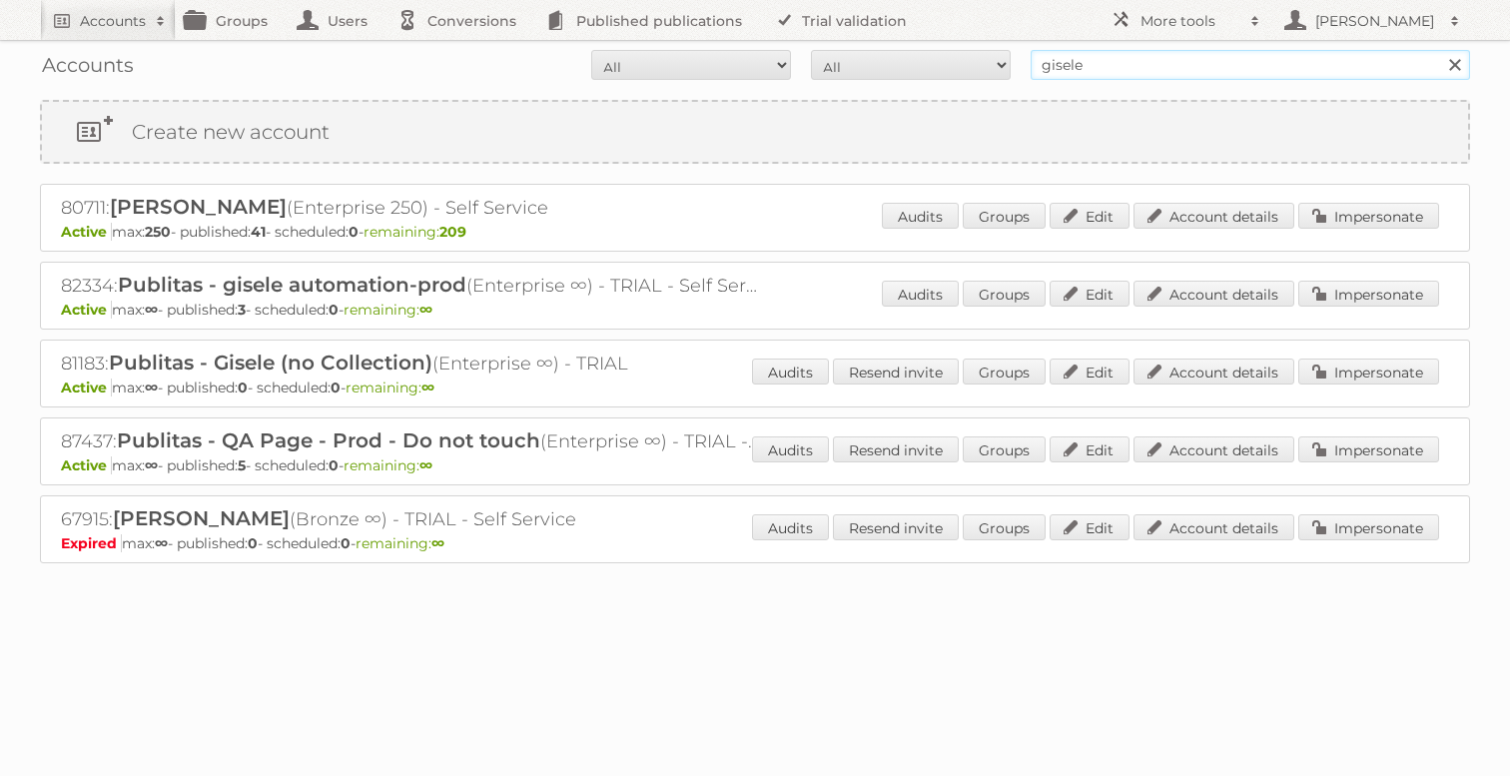
click at [1170, 67] on input "gisele" at bounding box center [1250, 65] width 439 height 30
type input "ikeas"
click at [1439, 50] on input "Search" at bounding box center [1454, 65] width 30 height 30
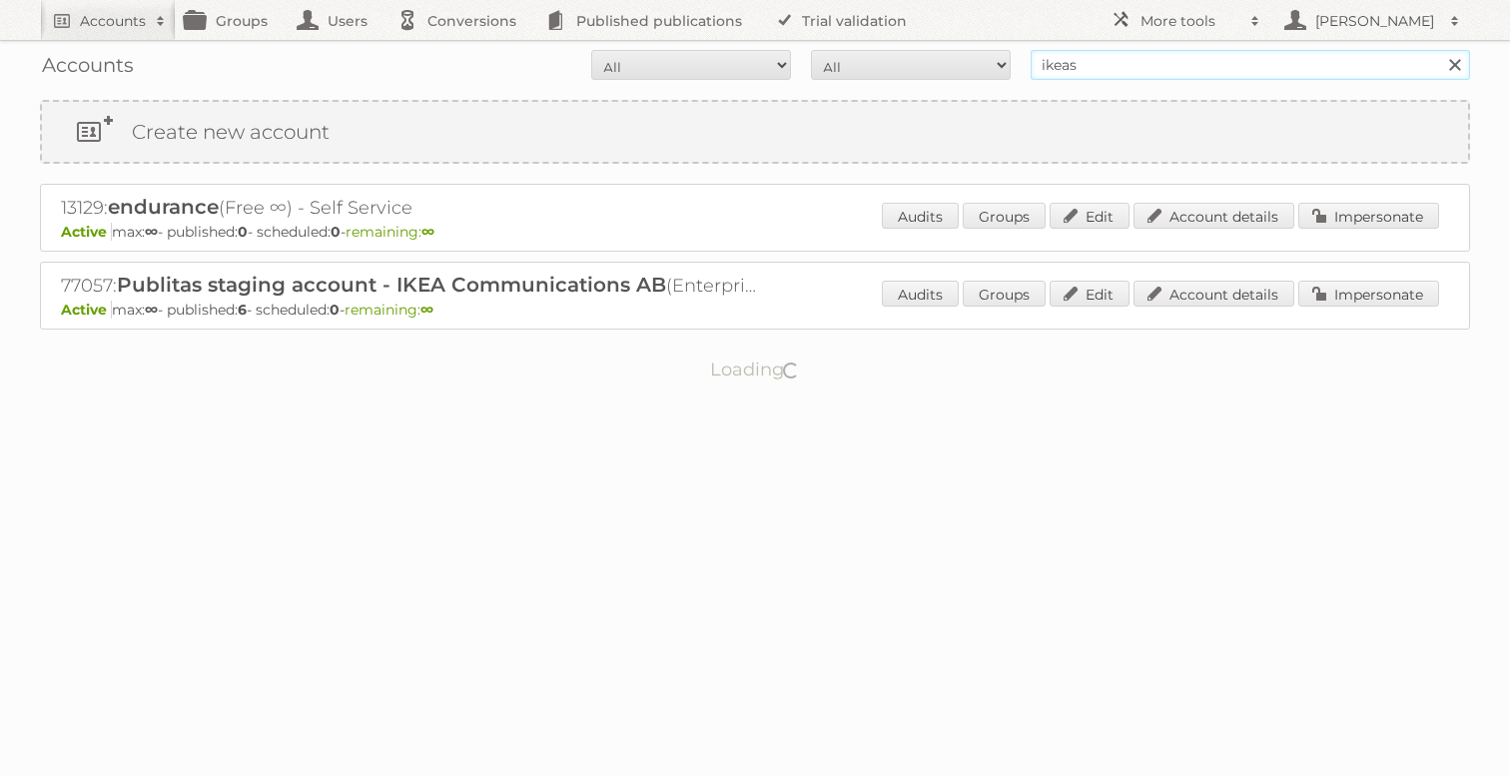
drag, startPoint x: 0, startPoint y: 0, endPoint x: 1142, endPoint y: 61, distance: 1144.1
click at [1142, 61] on input "ikeas" at bounding box center [1250, 65] width 439 height 30
type input "ikea"
click at [1439, 50] on input "Search" at bounding box center [1454, 65] width 30 height 30
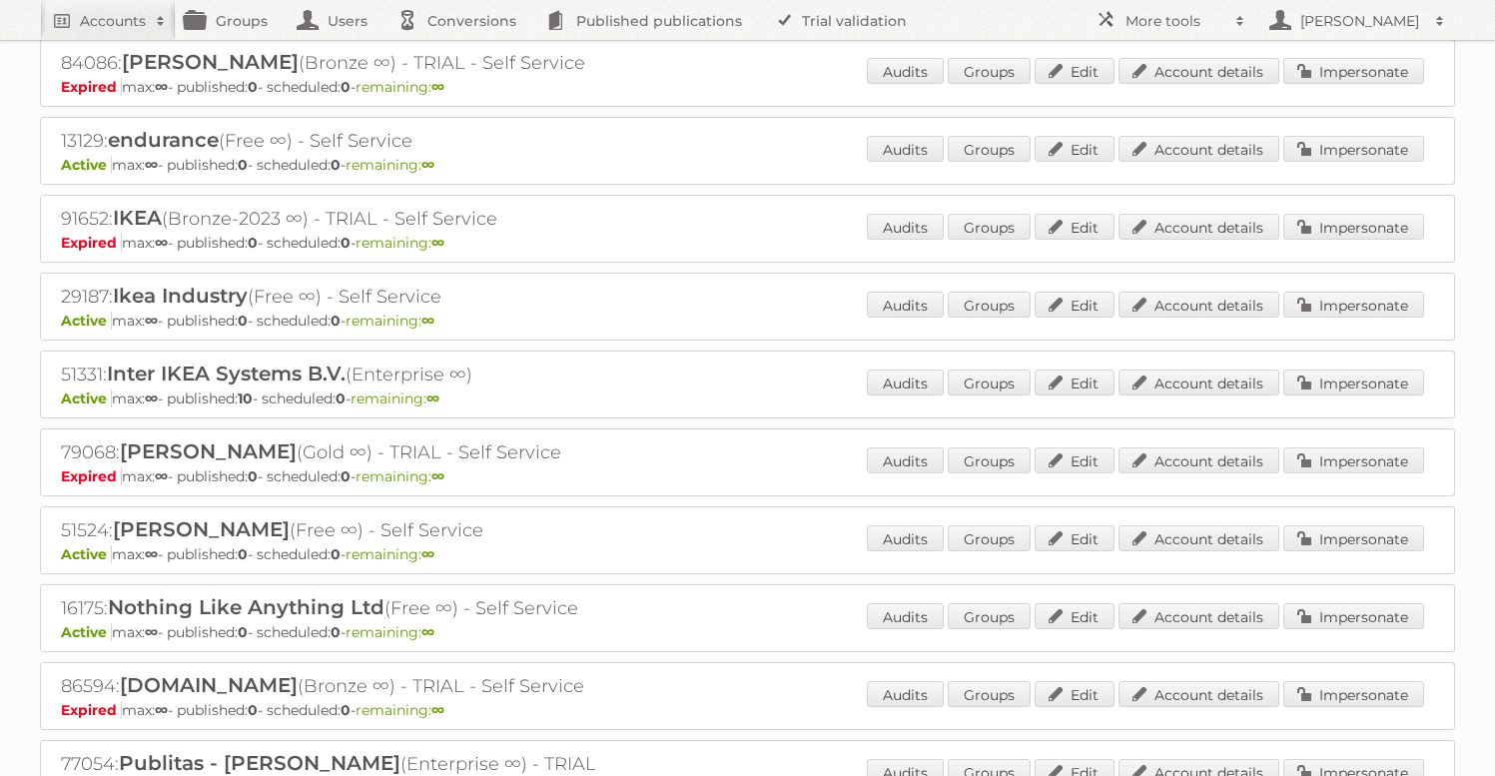
scroll to position [601, 0]
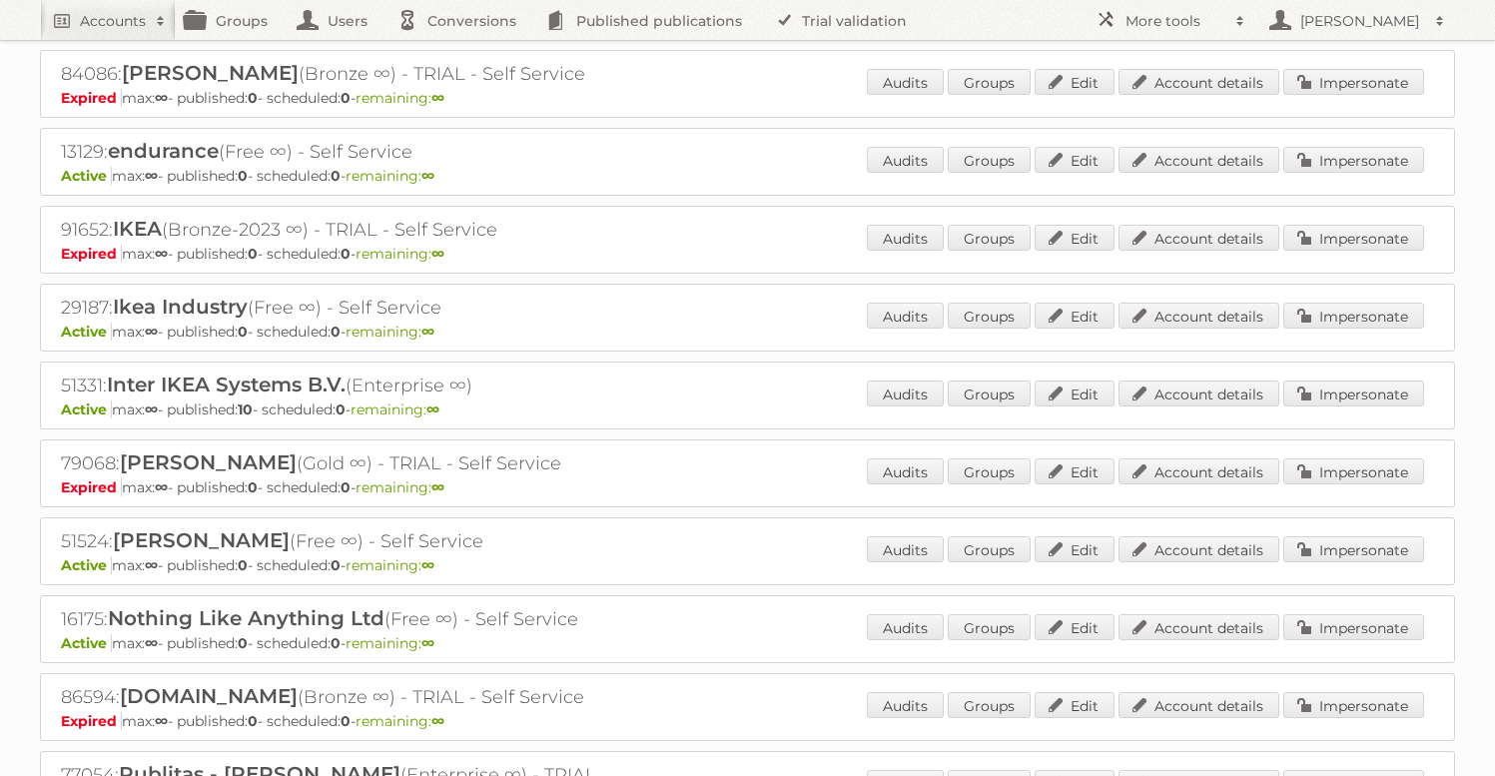
click at [1320, 373] on div "51331: Inter IKEA Systems B.V. (Enterprise ∞) Active max: ∞ - published: 10 - s…" at bounding box center [747, 396] width 1415 height 68
click at [1324, 381] on link "Impersonate" at bounding box center [1353, 393] width 141 height 26
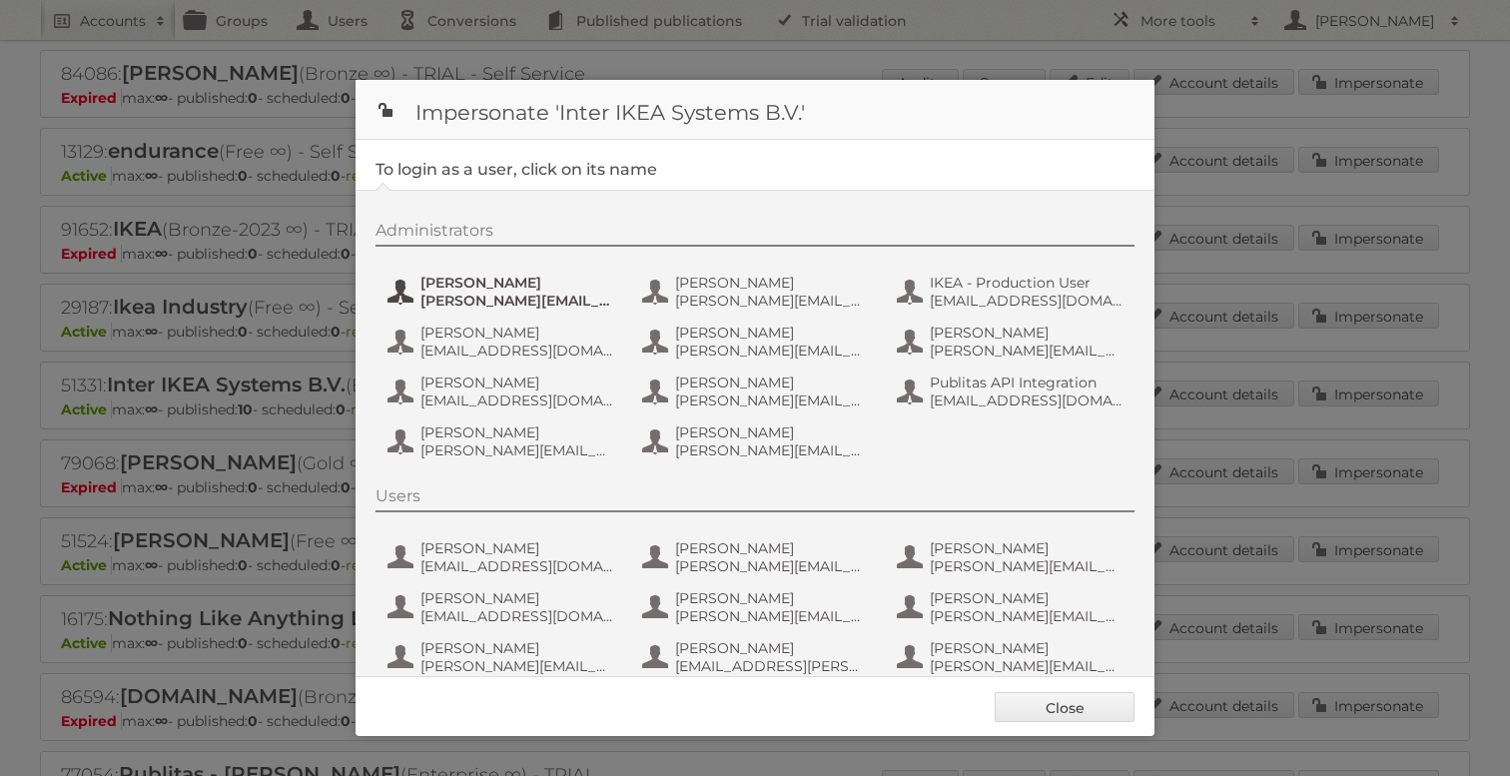
click at [531, 298] on span "[PERSON_NAME][EMAIL_ADDRESS][DOMAIN_NAME]" at bounding box center [517, 301] width 194 height 18
